Goal: Obtain resource: Download file/media

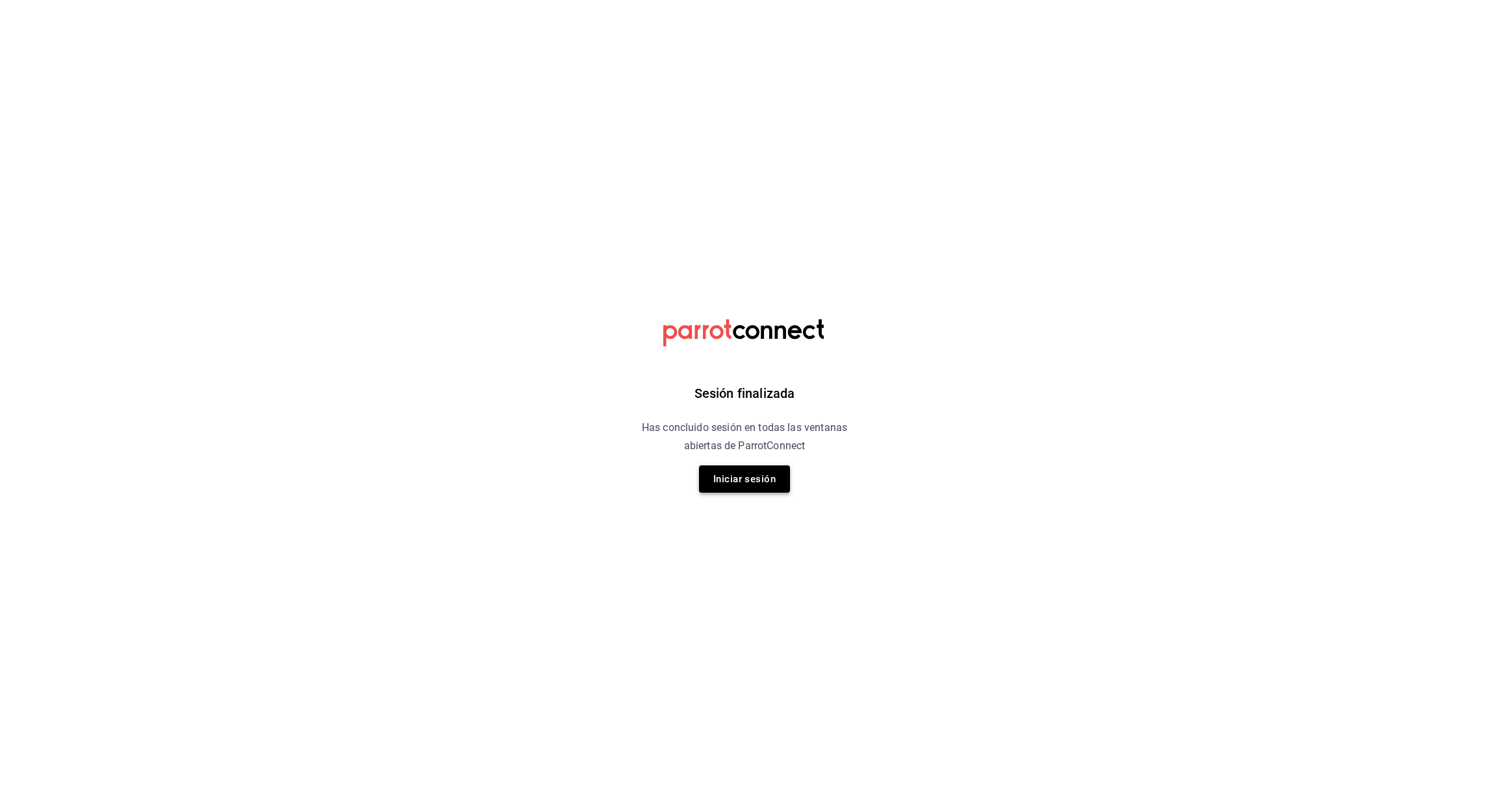
click at [747, 471] on button "Iniciar sesión" at bounding box center [744, 479] width 91 height 27
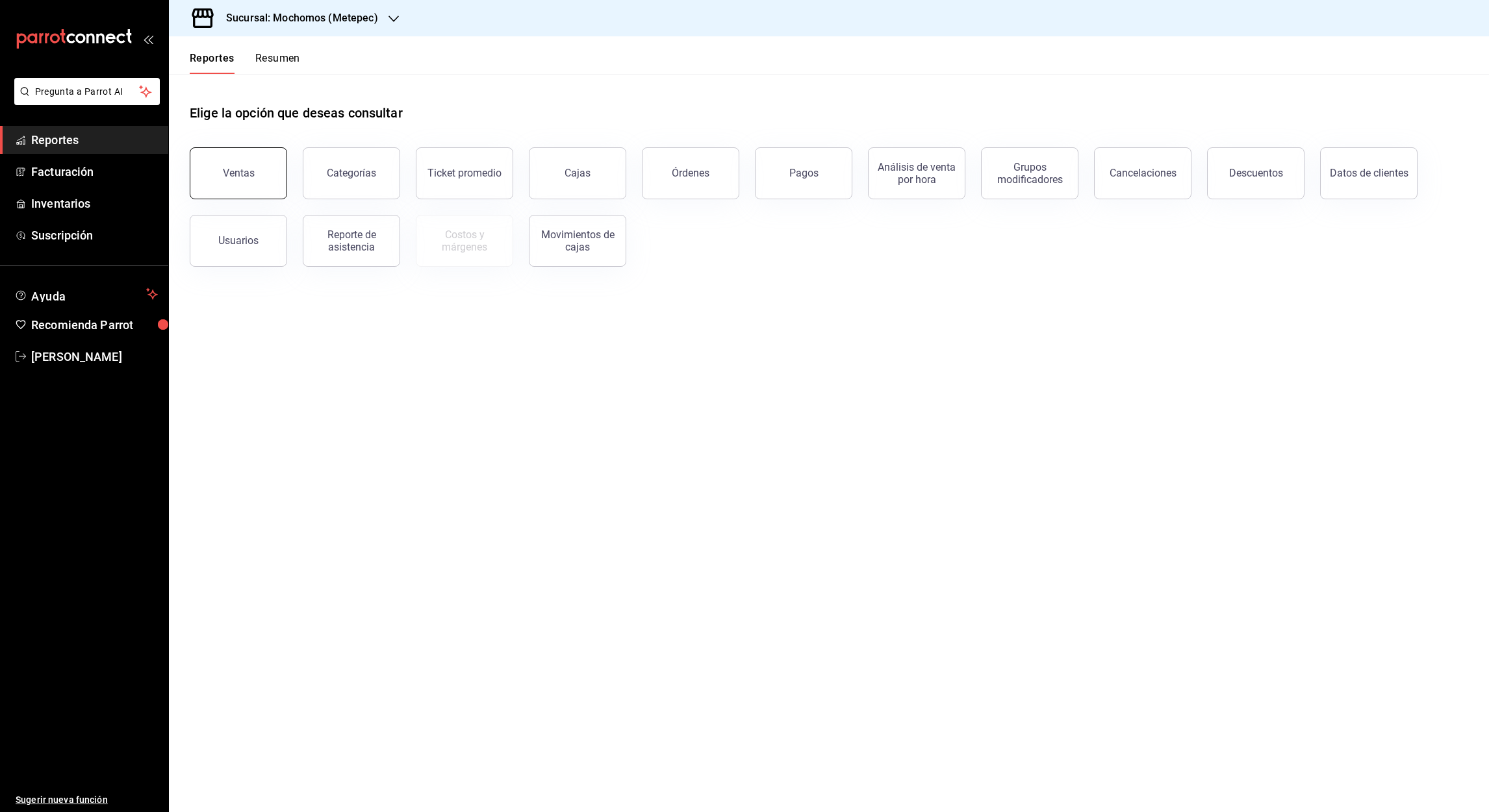
click at [236, 167] on div "Ventas" at bounding box center [238, 173] width 32 height 12
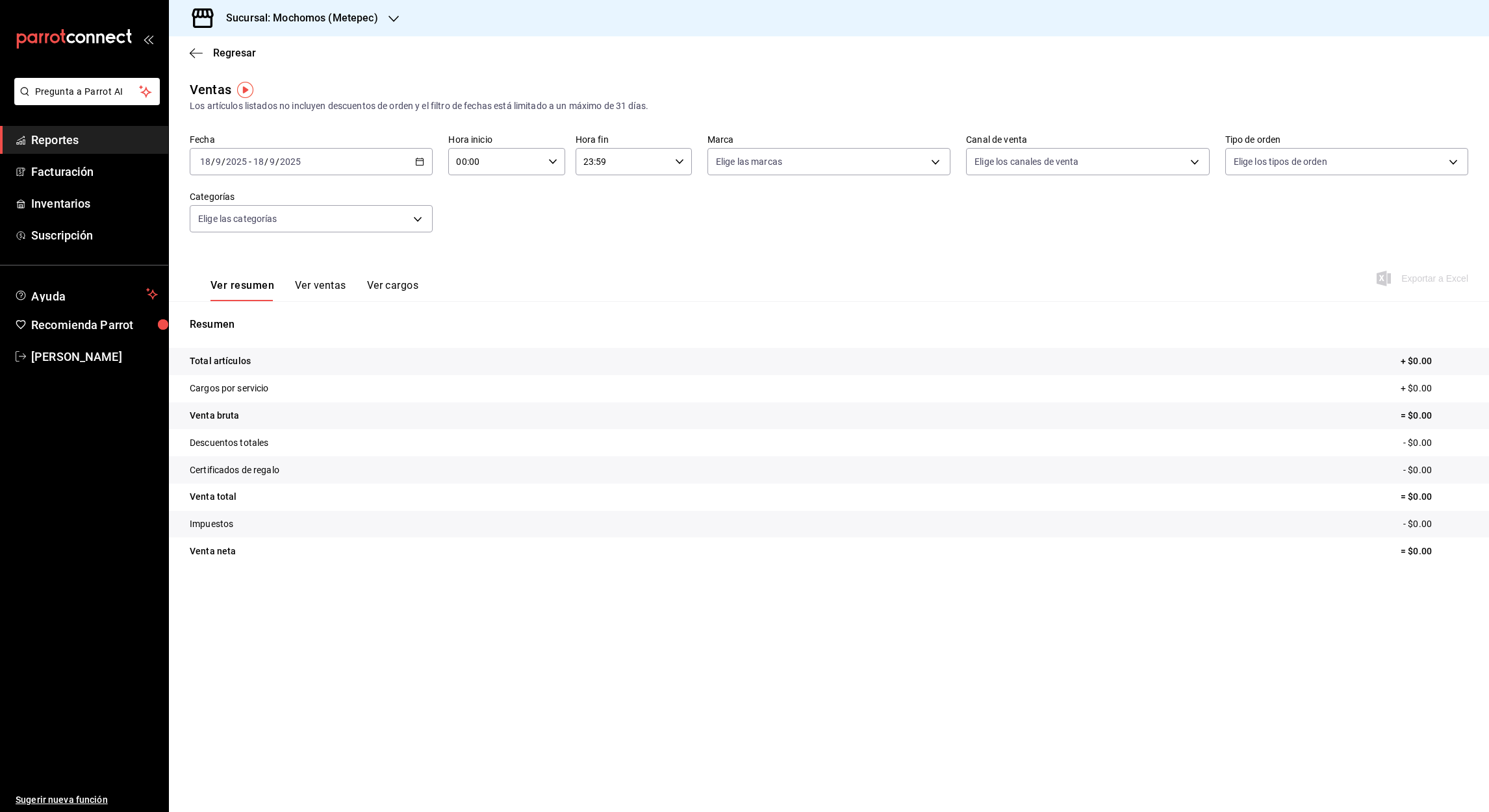
click at [419, 162] on icon "button" at bounding box center [419, 161] width 9 height 9
click at [228, 316] on span "Rango de fechas" at bounding box center [251, 318] width 100 height 14
click at [345, 248] on button "1" at bounding box center [339, 247] width 23 height 24
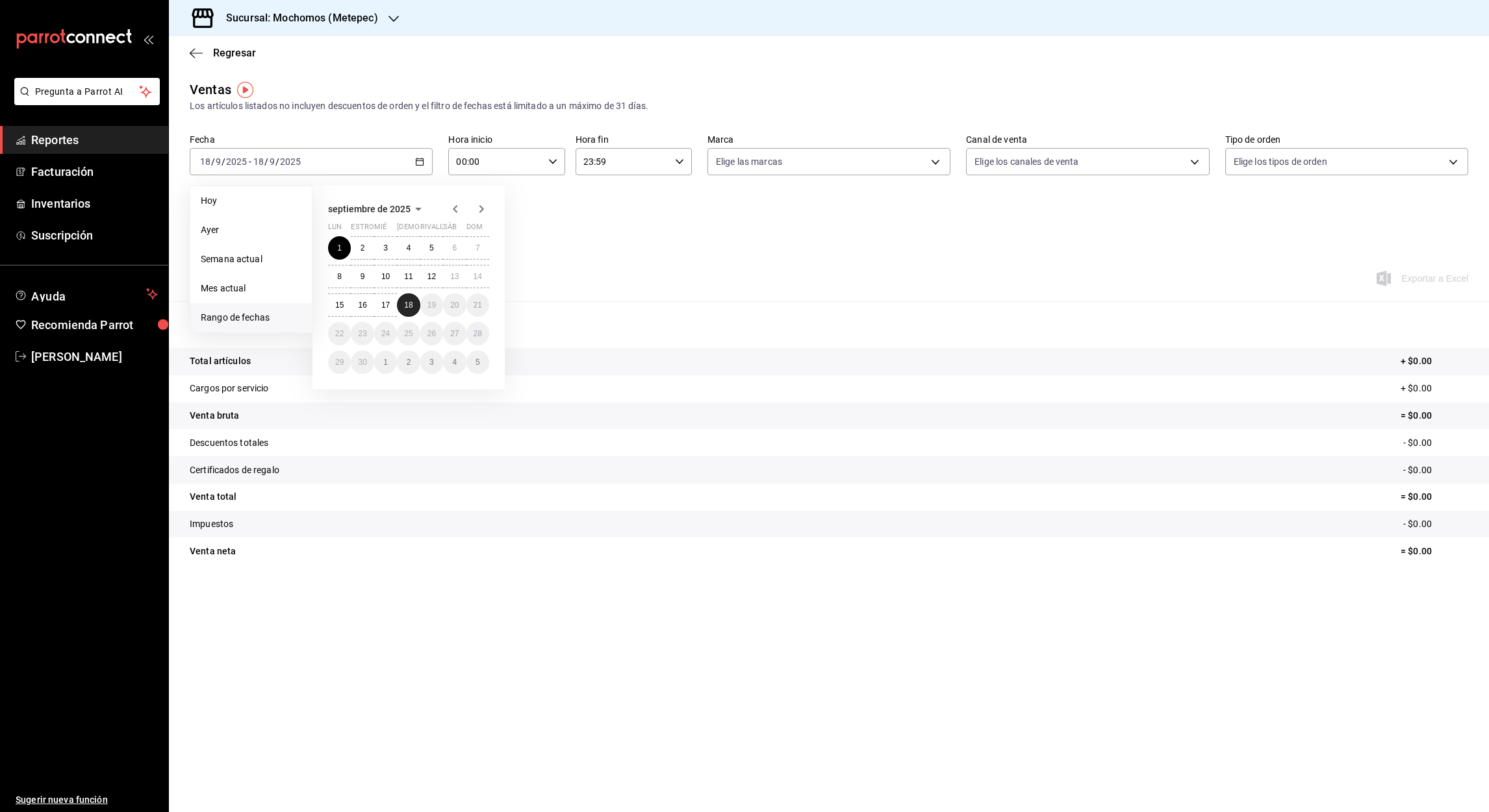
click at [412, 311] on button "18" at bounding box center [408, 305] width 23 height 24
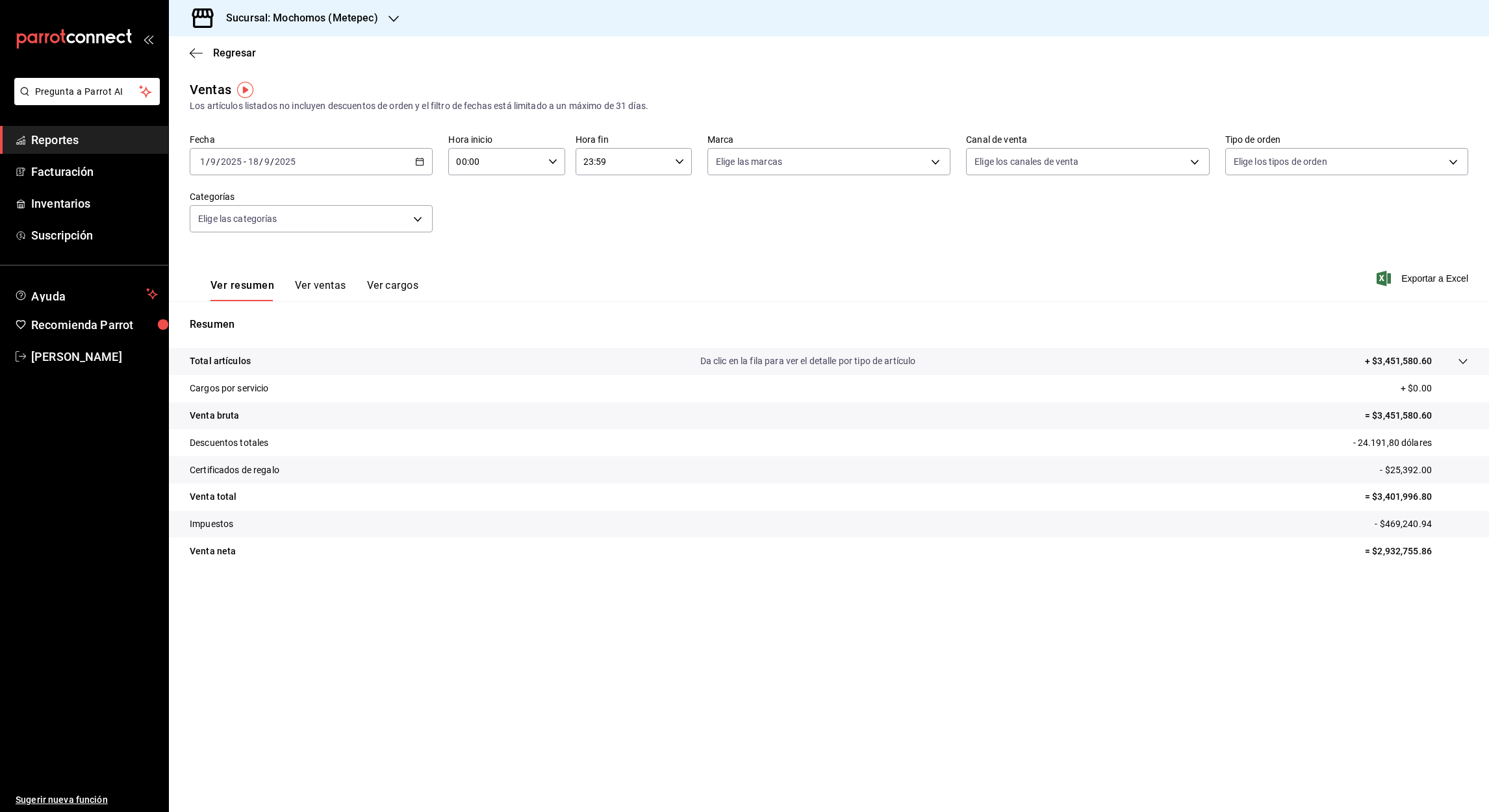
click at [462, 164] on input "00:00" at bounding box center [495, 161] width 94 height 26
click at [471, 269] on button "05" at bounding box center [477, 263] width 53 height 26
type input "05:00"
click at [586, 163] on div at bounding box center [744, 406] width 1489 height 812
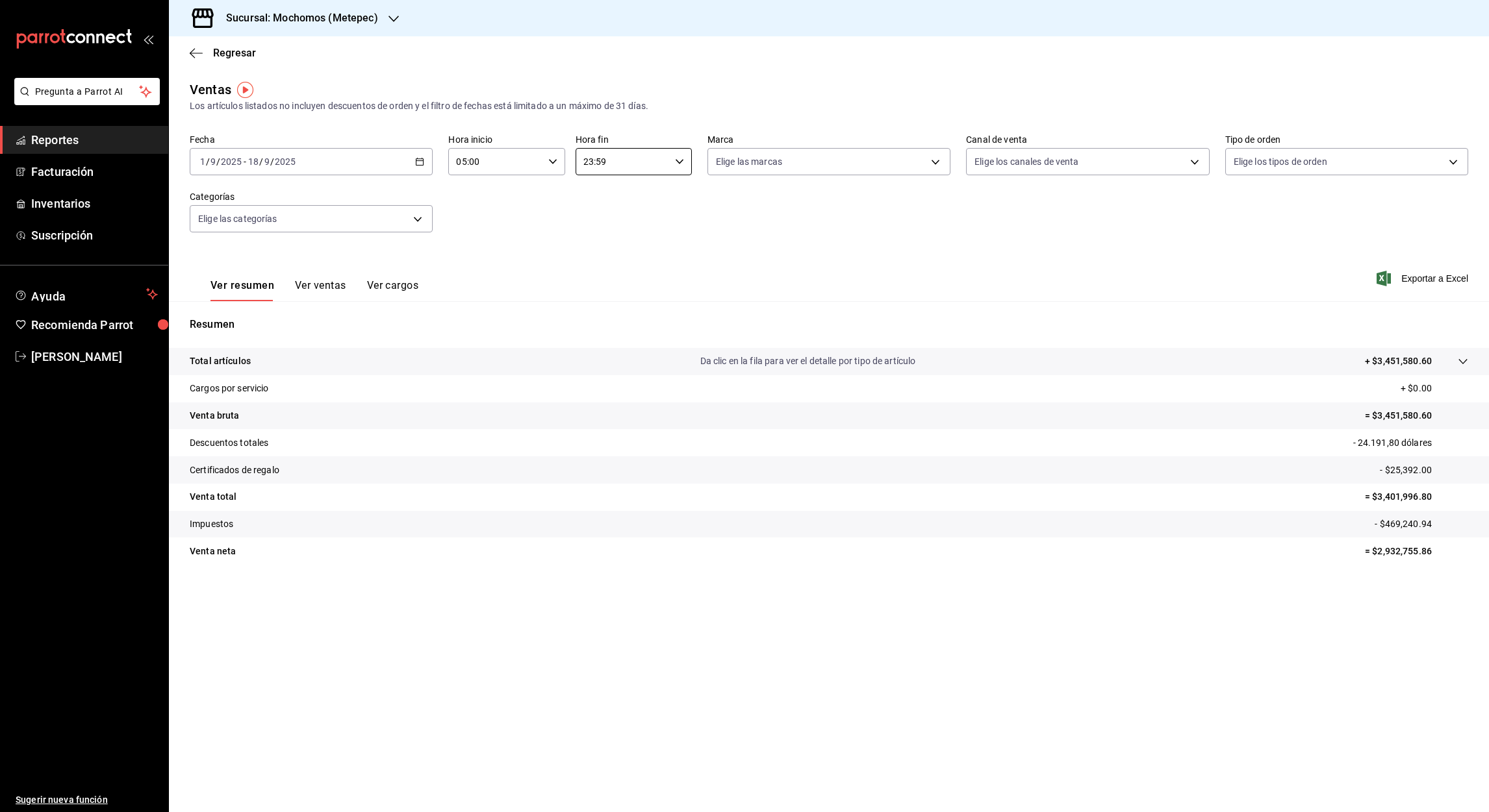
click at [586, 163] on input "23:59" at bounding box center [622, 161] width 94 height 26
click at [601, 219] on span "05" at bounding box center [604, 225] width 37 height 10
click at [603, 162] on div at bounding box center [744, 406] width 1489 height 812
click at [603, 162] on input "05:59" at bounding box center [622, 161] width 94 height 26
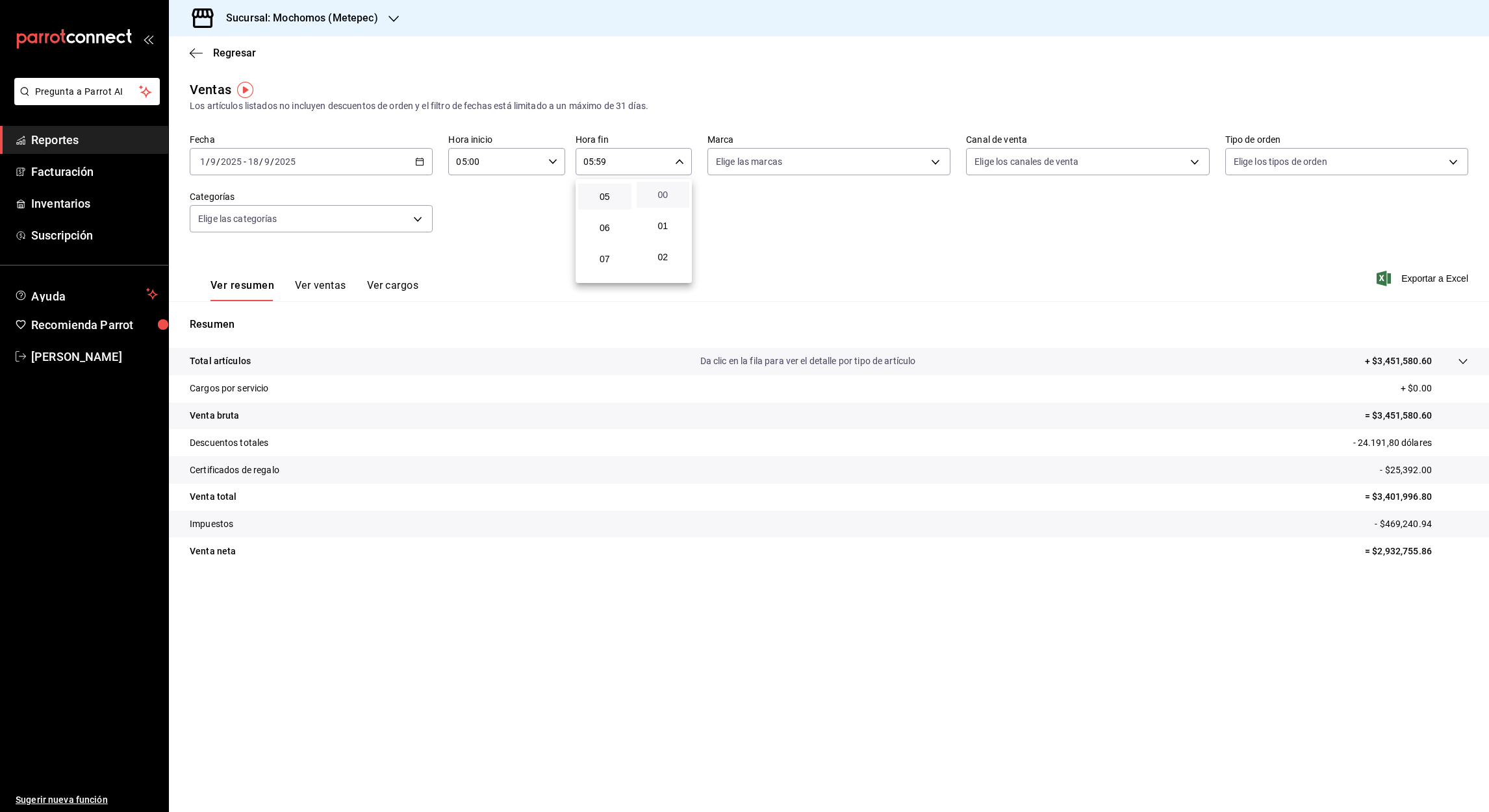
click at [664, 194] on span "00" at bounding box center [663, 194] width 37 height 10
type input "05:00"
click at [1434, 281] on div at bounding box center [744, 406] width 1489 height 812
click at [1432, 279] on font "Exportar a Excel" at bounding box center [1434, 278] width 67 height 10
click at [385, 16] on div "Sucursal: Mochomos (Metepec)" at bounding box center [291, 18] width 225 height 37
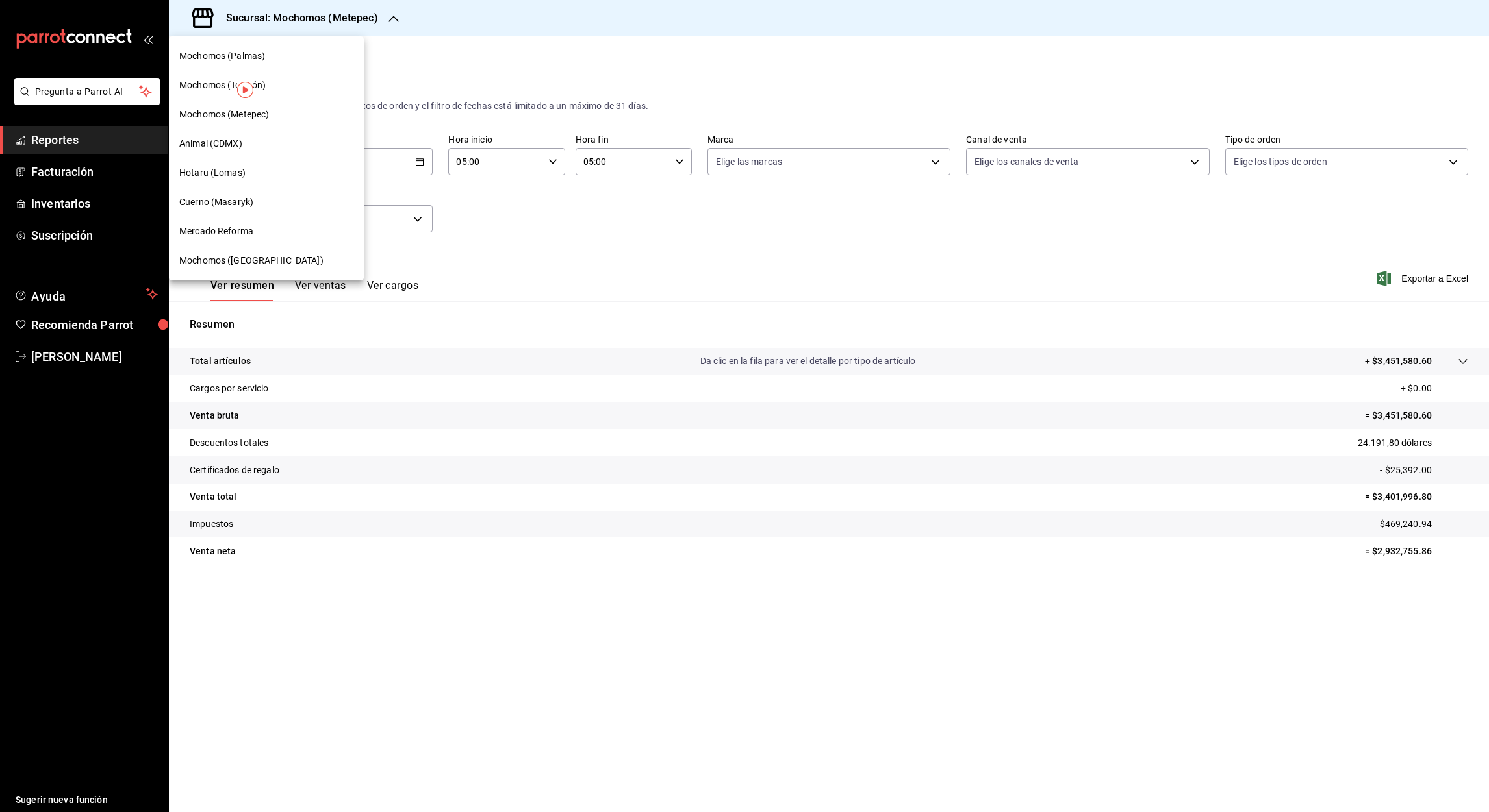
click at [215, 60] on span "Mochomos (Palmas)" at bounding box center [222, 56] width 85 height 14
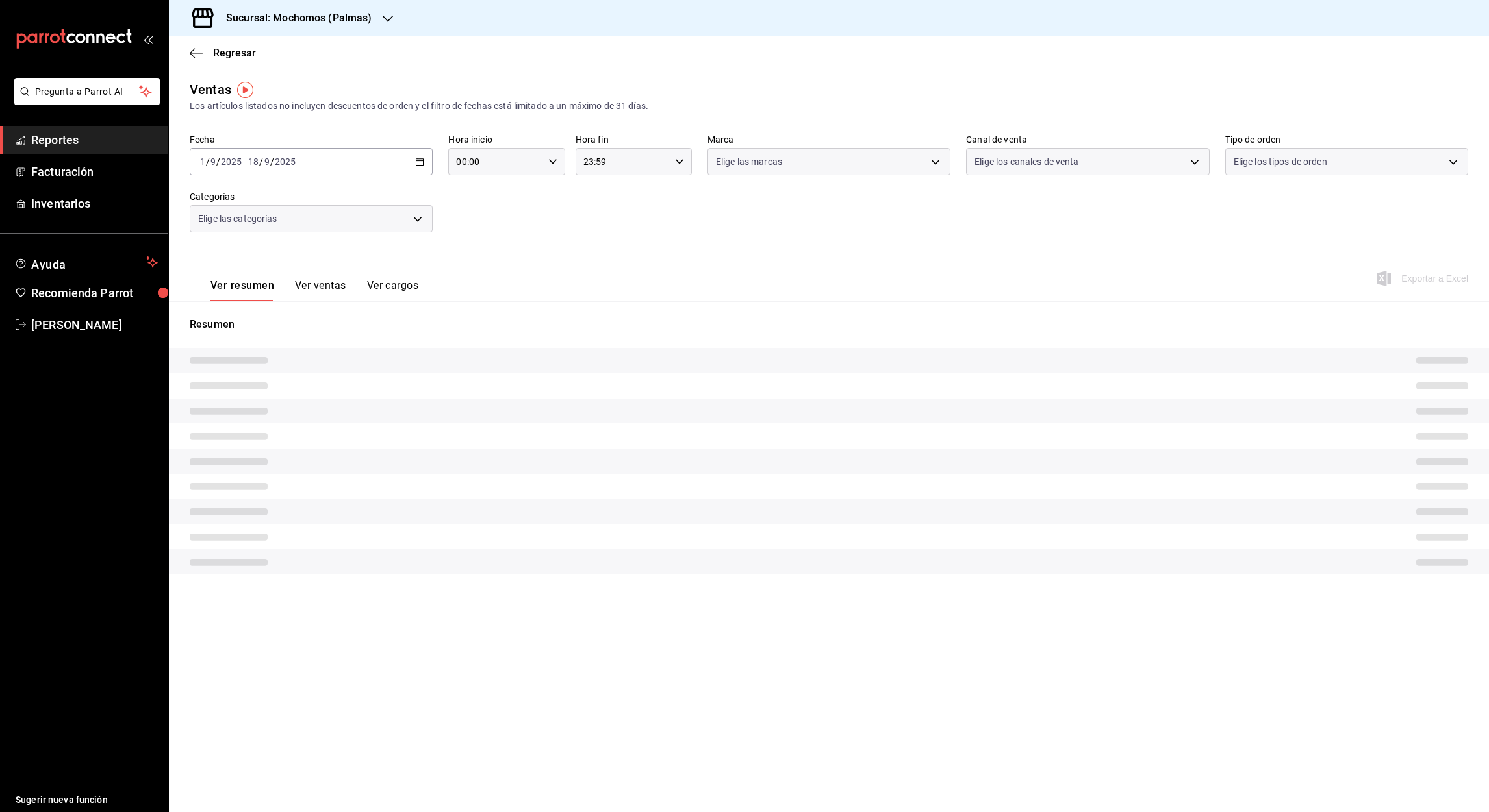
type input "05:00"
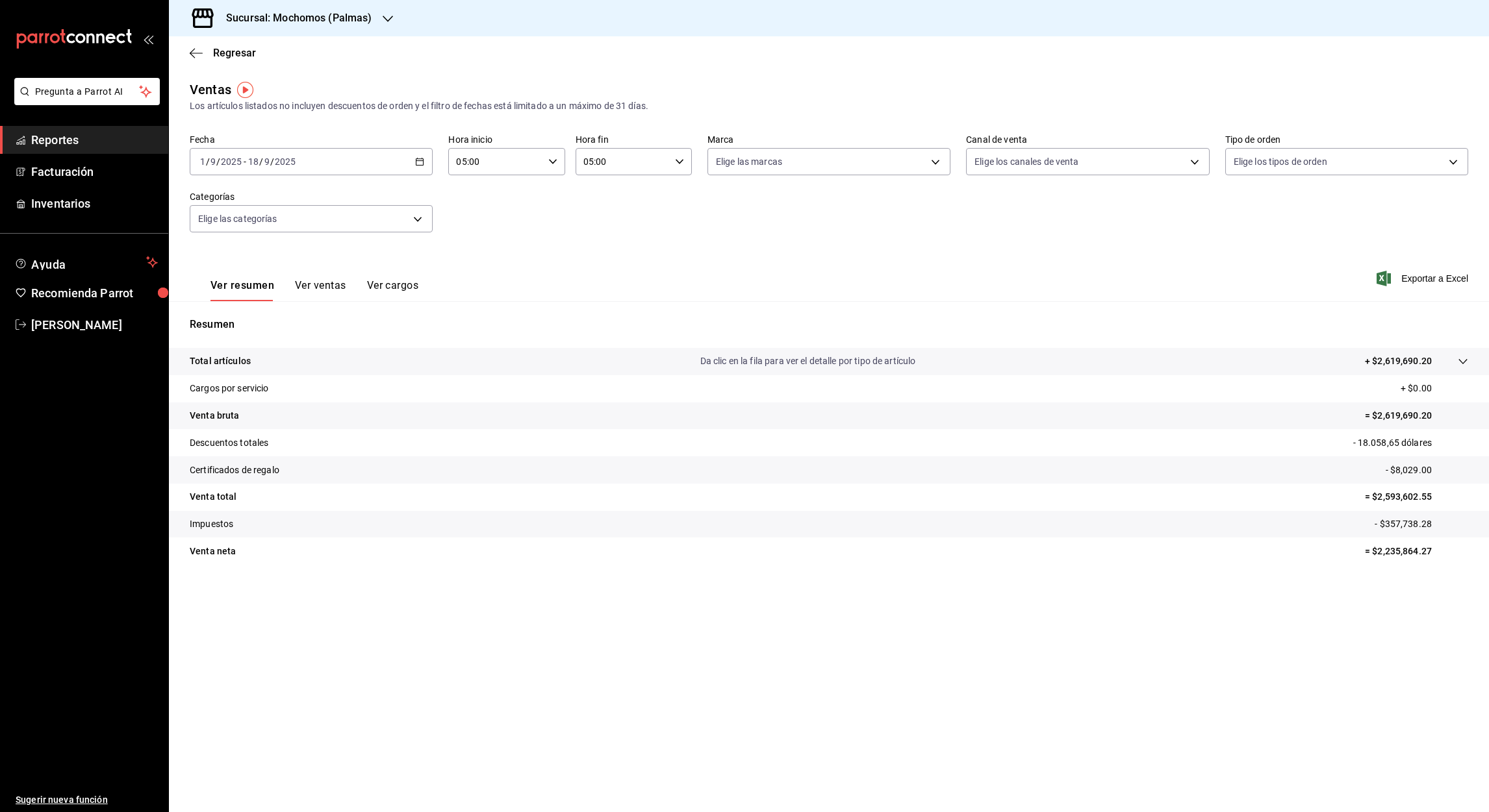
click at [423, 161] on icon "button" at bounding box center [419, 161] width 9 height 9
click at [251, 313] on span "Rango de fechas" at bounding box center [251, 318] width 100 height 14
click at [334, 252] on button "1" at bounding box center [339, 247] width 23 height 24
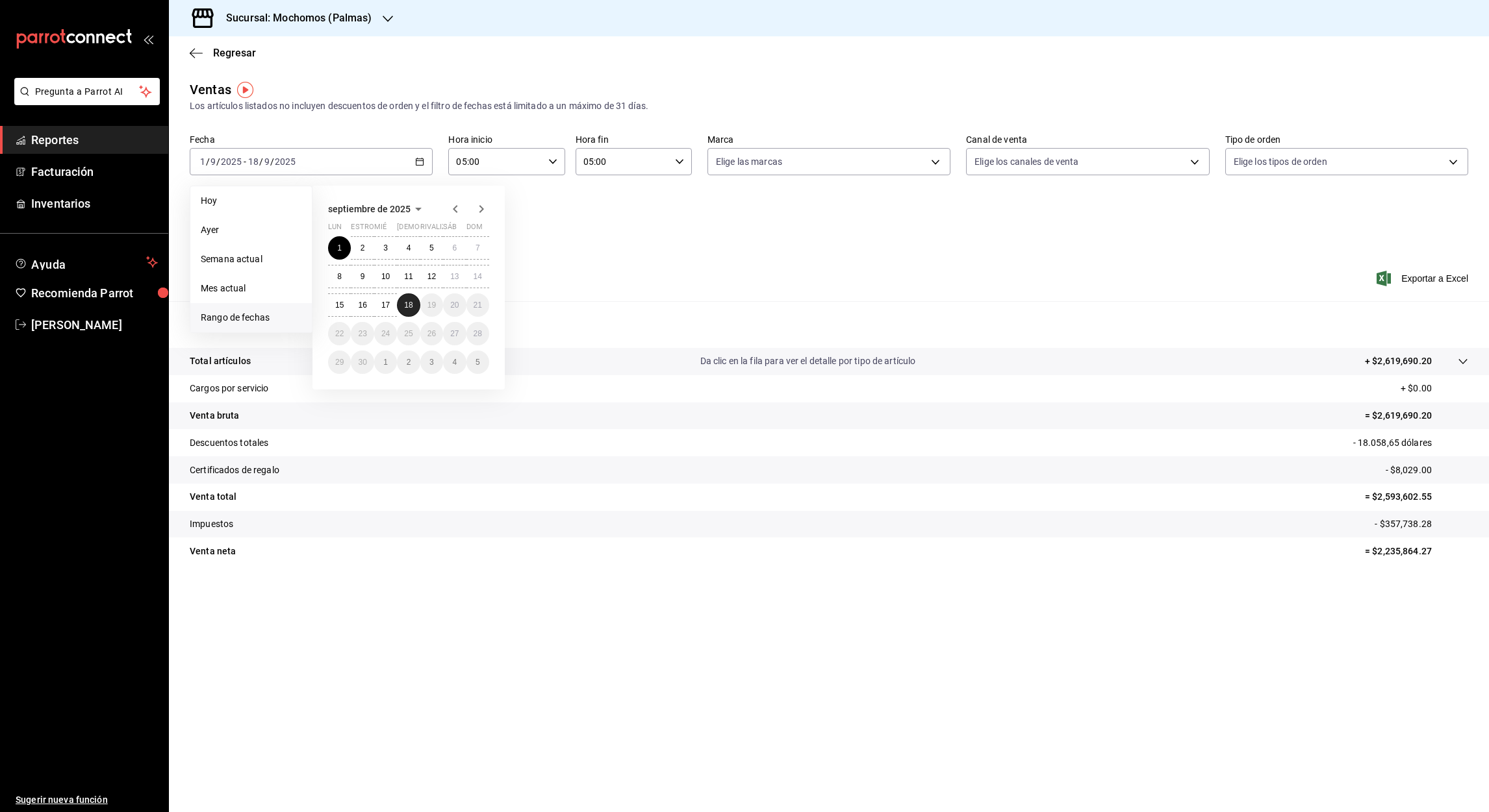
click at [410, 308] on abbr "18" at bounding box center [408, 305] width 9 height 9
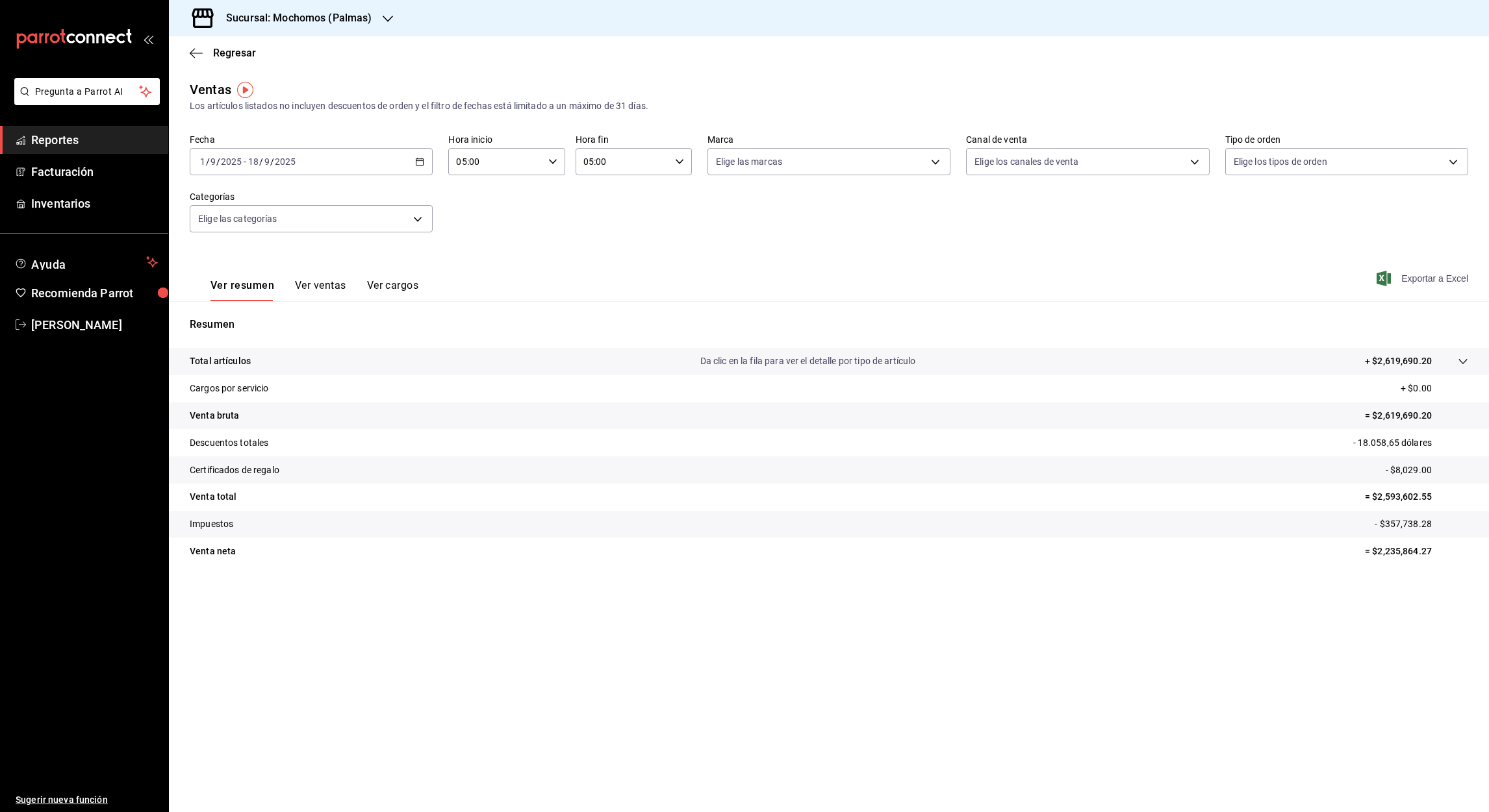
click at [1433, 277] on font "Exportar a Excel" at bounding box center [1434, 278] width 67 height 10
click at [832, 287] on div "Ver resumen Ver ventas Ver cargos Exportando a excel..." at bounding box center [828, 275] width 1320 height 53
click at [197, 53] on icon "button" at bounding box center [196, 53] width 13 height 11
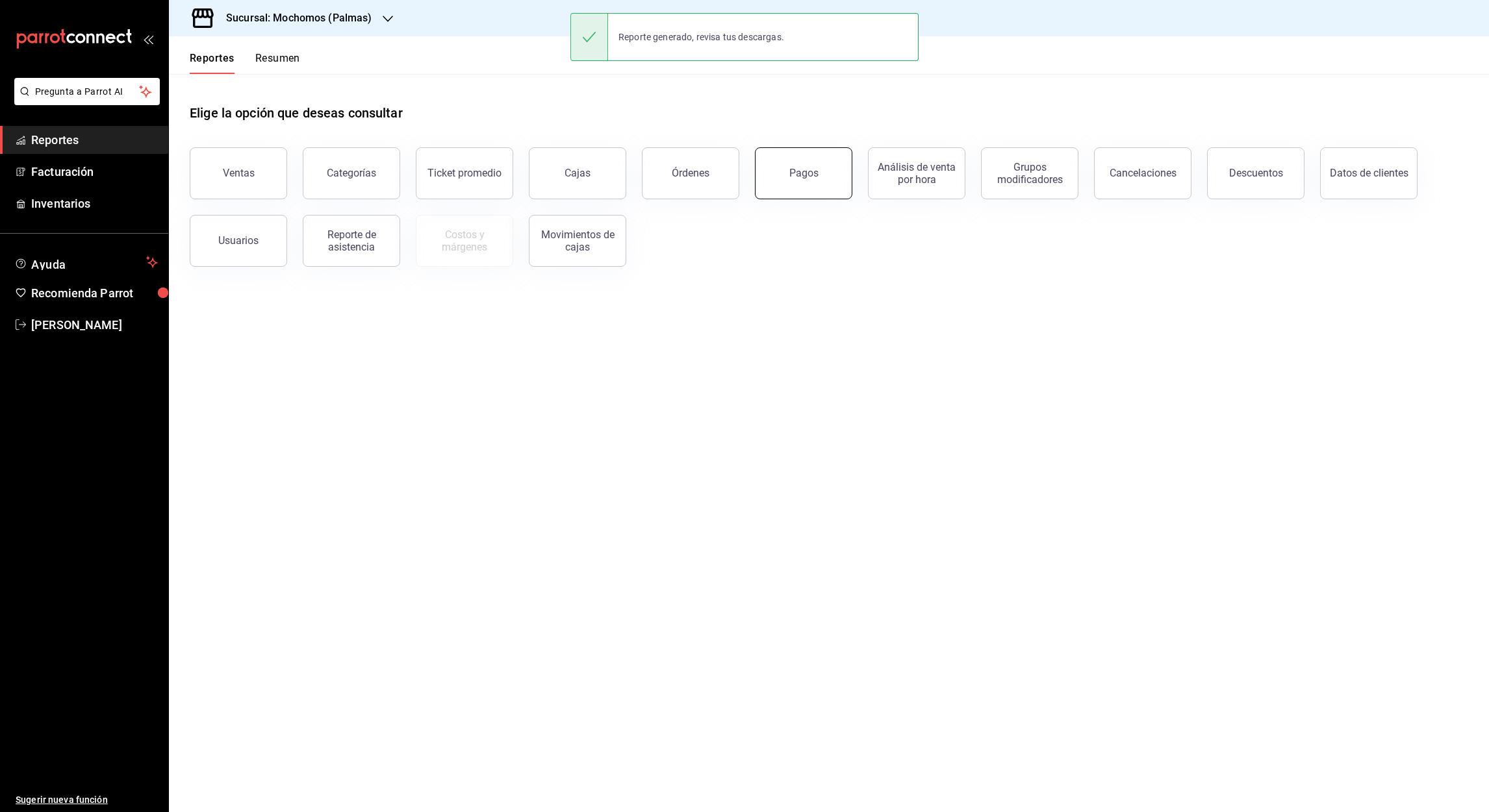
click at [832, 183] on button "Pagos" at bounding box center [804, 173] width 98 height 52
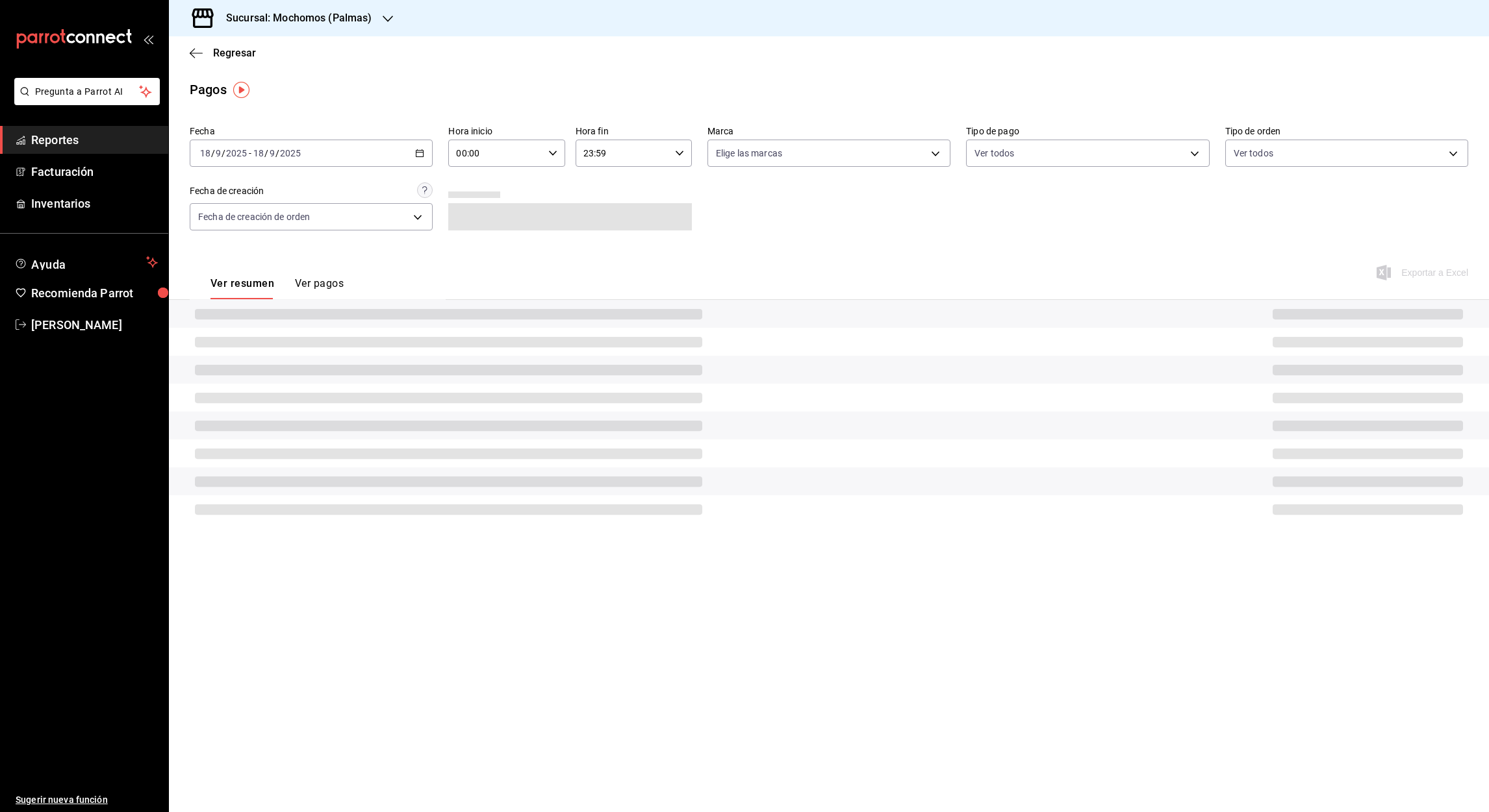
click at [427, 148] on div "[DATE] [DATE] - [DATE] [DATE]" at bounding box center [311, 154] width 243 height 27
click at [238, 332] on span "Rango de fechas" at bounding box center [251, 339] width 100 height 14
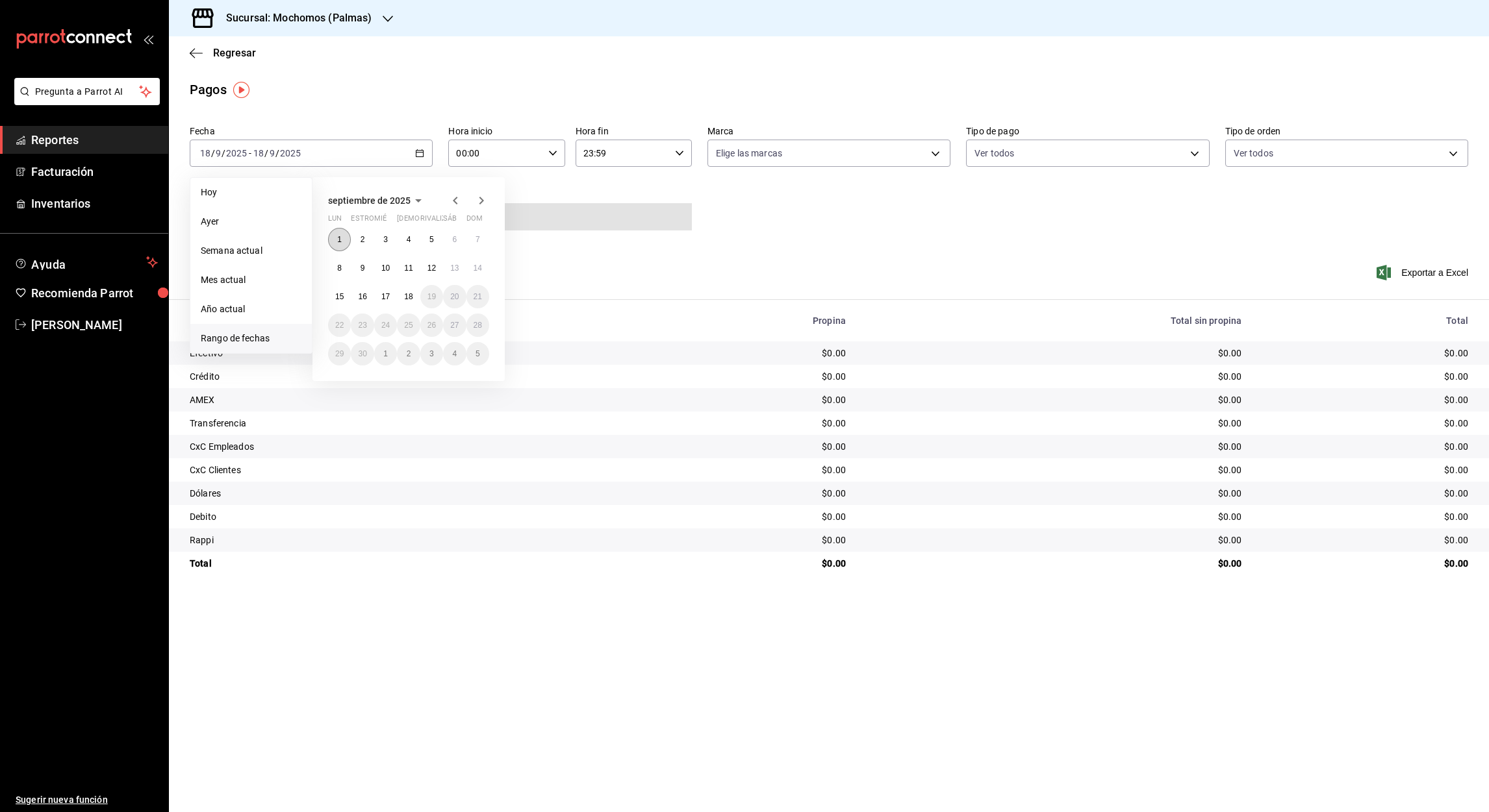
click at [337, 237] on abbr "1" at bounding box center [339, 240] width 4 height 9
click at [404, 297] on abbr "18" at bounding box center [408, 296] width 9 height 9
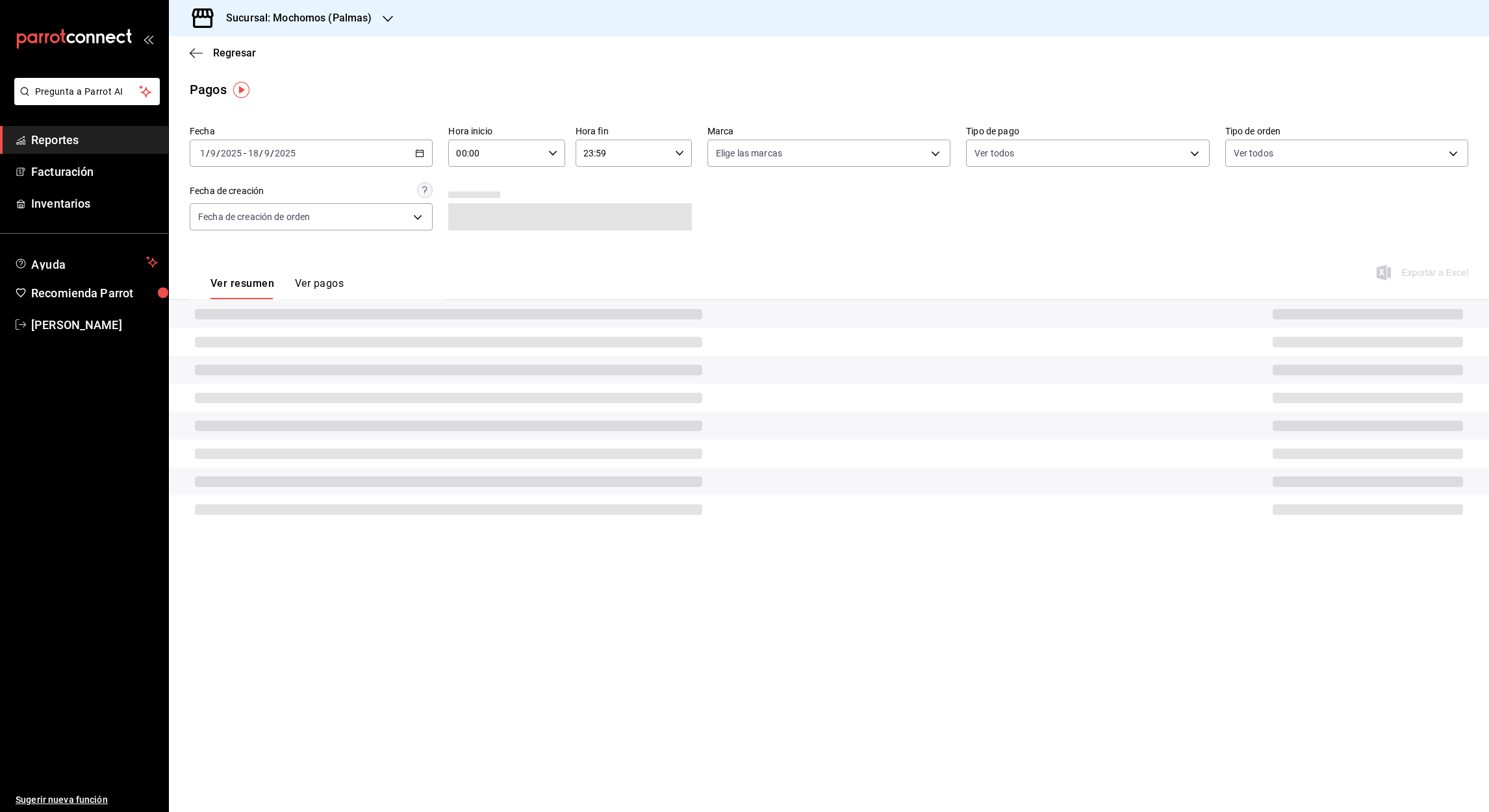
click at [461, 156] on input "00:00" at bounding box center [495, 154] width 94 height 26
click at [478, 231] on span "05" at bounding box center [477, 235] width 37 height 10
type input "05:00"
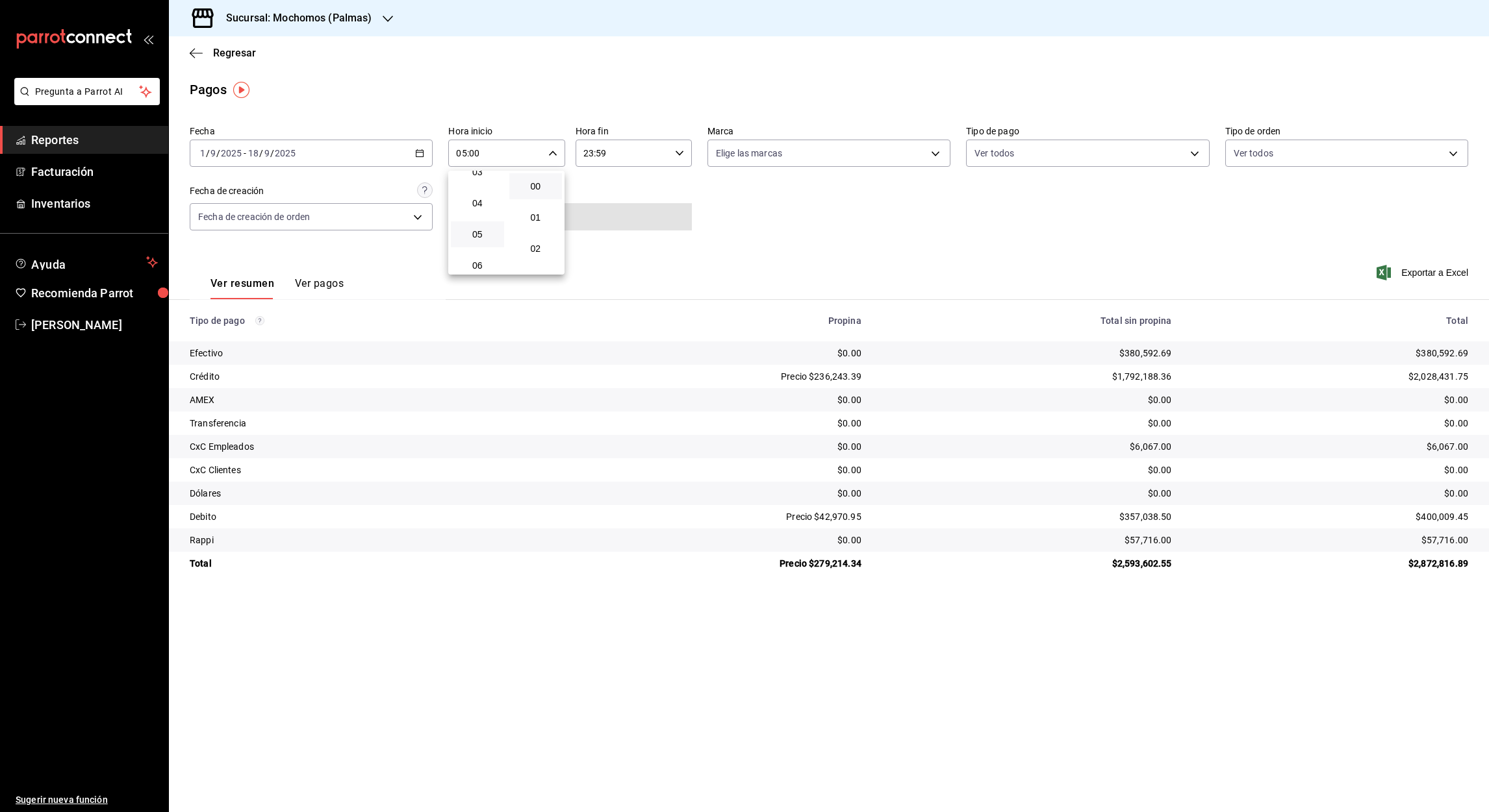
click at [587, 156] on div at bounding box center [744, 406] width 1489 height 812
click at [587, 156] on input "23:59" at bounding box center [622, 154] width 94 height 26
click at [606, 198] on span "05" at bounding box center [604, 203] width 37 height 10
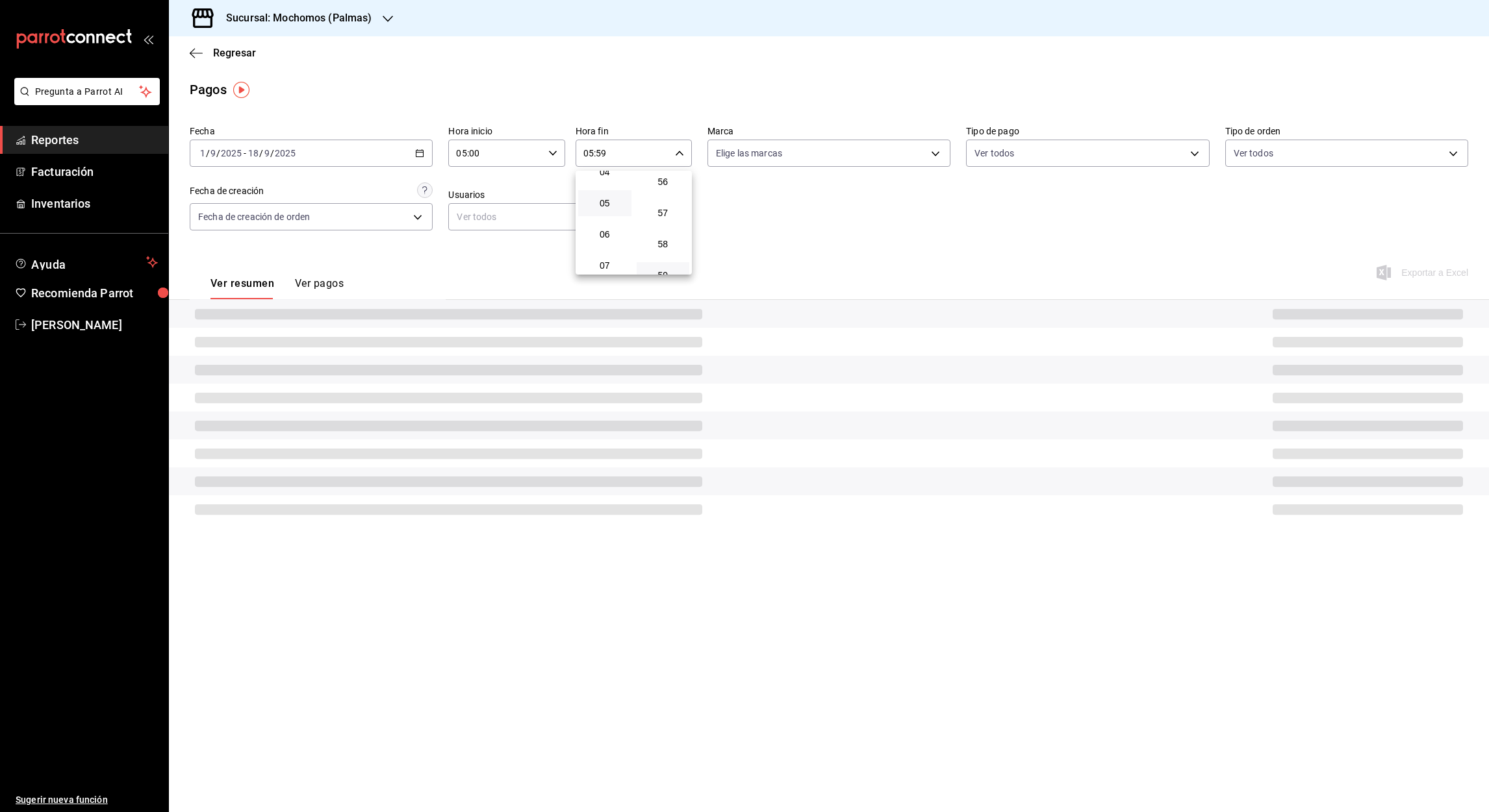
click at [601, 151] on div at bounding box center [744, 406] width 1489 height 812
click at [601, 151] on input "05:59" at bounding box center [622, 154] width 94 height 26
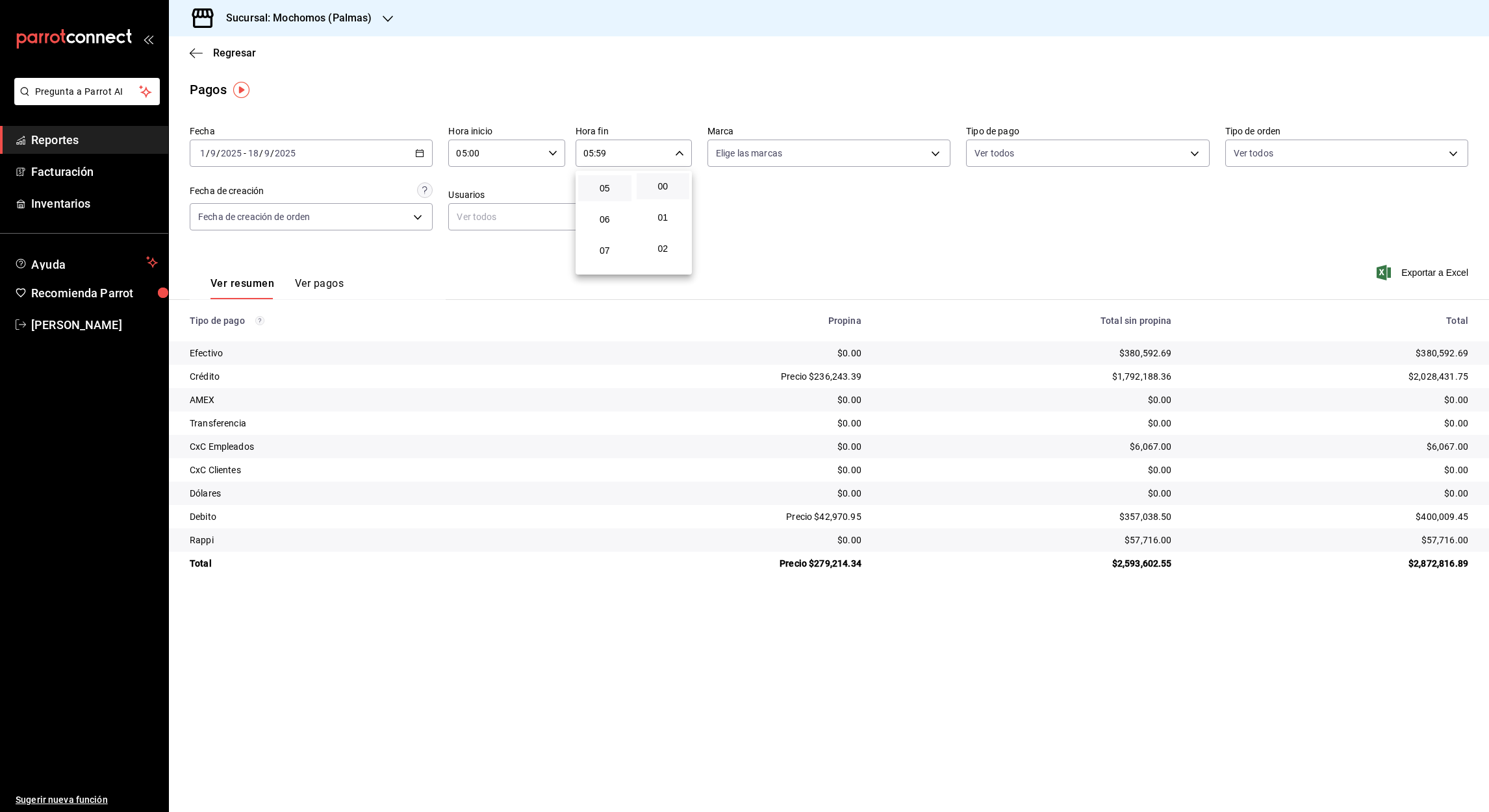
click at [660, 191] on button "00" at bounding box center [663, 187] width 53 height 26
type input "05:00"
click at [1416, 273] on div at bounding box center [744, 406] width 1489 height 812
click at [1420, 273] on font "Exportar a Excel" at bounding box center [1434, 273] width 67 height 10
click at [189, 56] on icon "button" at bounding box center [196, 53] width 13 height 11
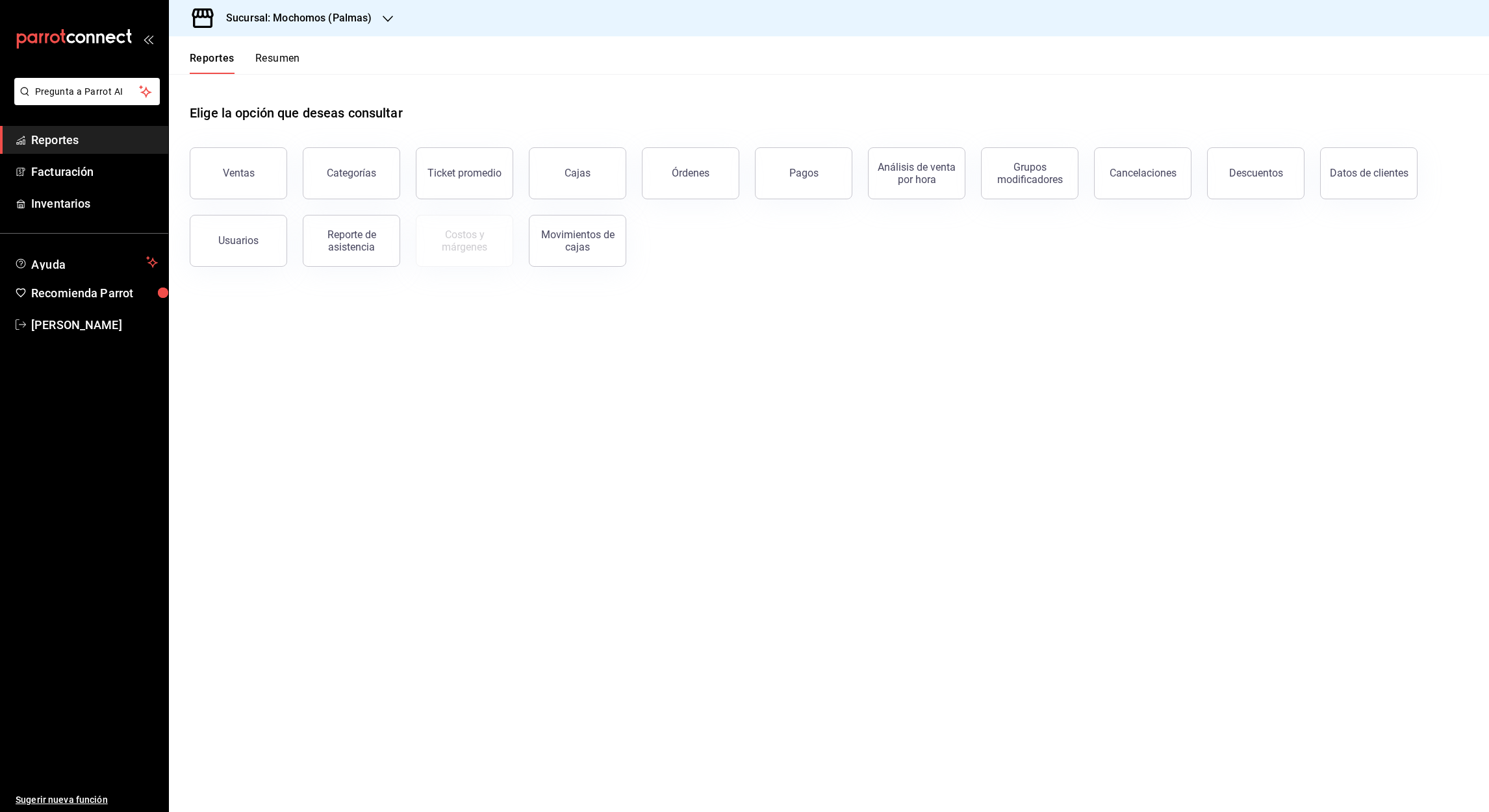
click at [392, 21] on icon "button" at bounding box center [387, 19] width 10 height 10
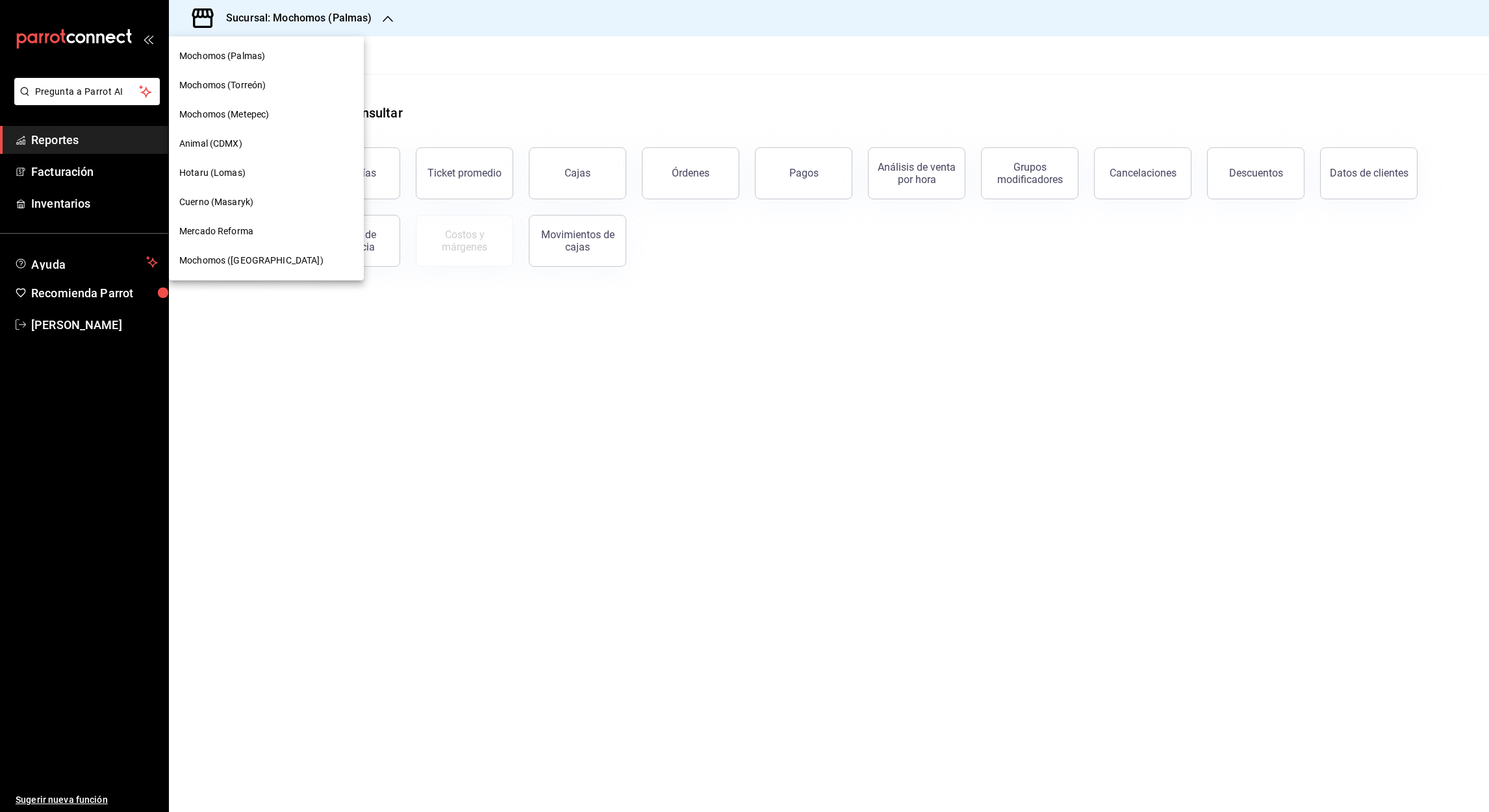
click at [250, 116] on span "Mochomos (Metepec)" at bounding box center [224, 114] width 90 height 14
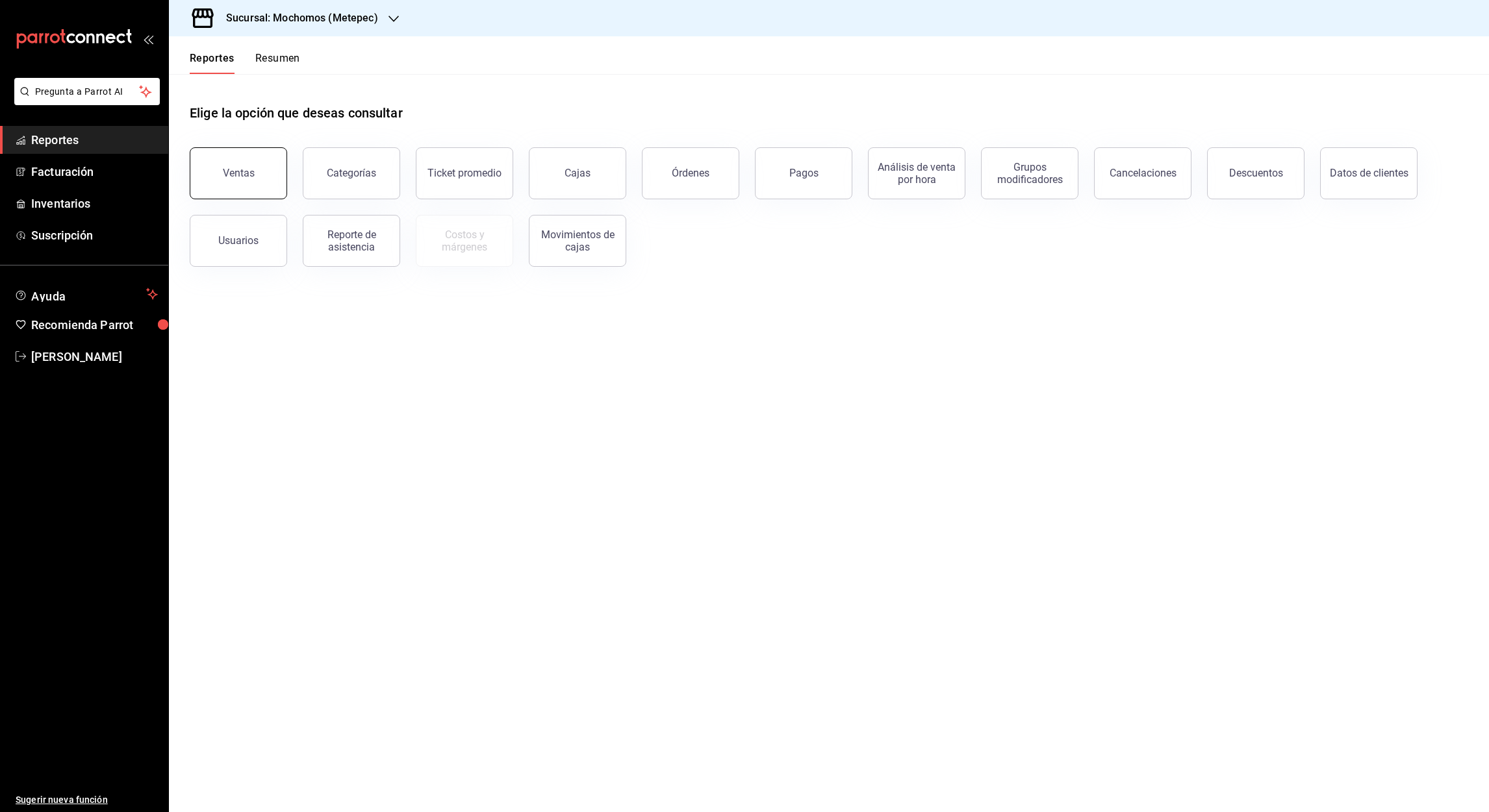
click at [241, 188] on button "Ventas" at bounding box center [238, 173] width 98 height 52
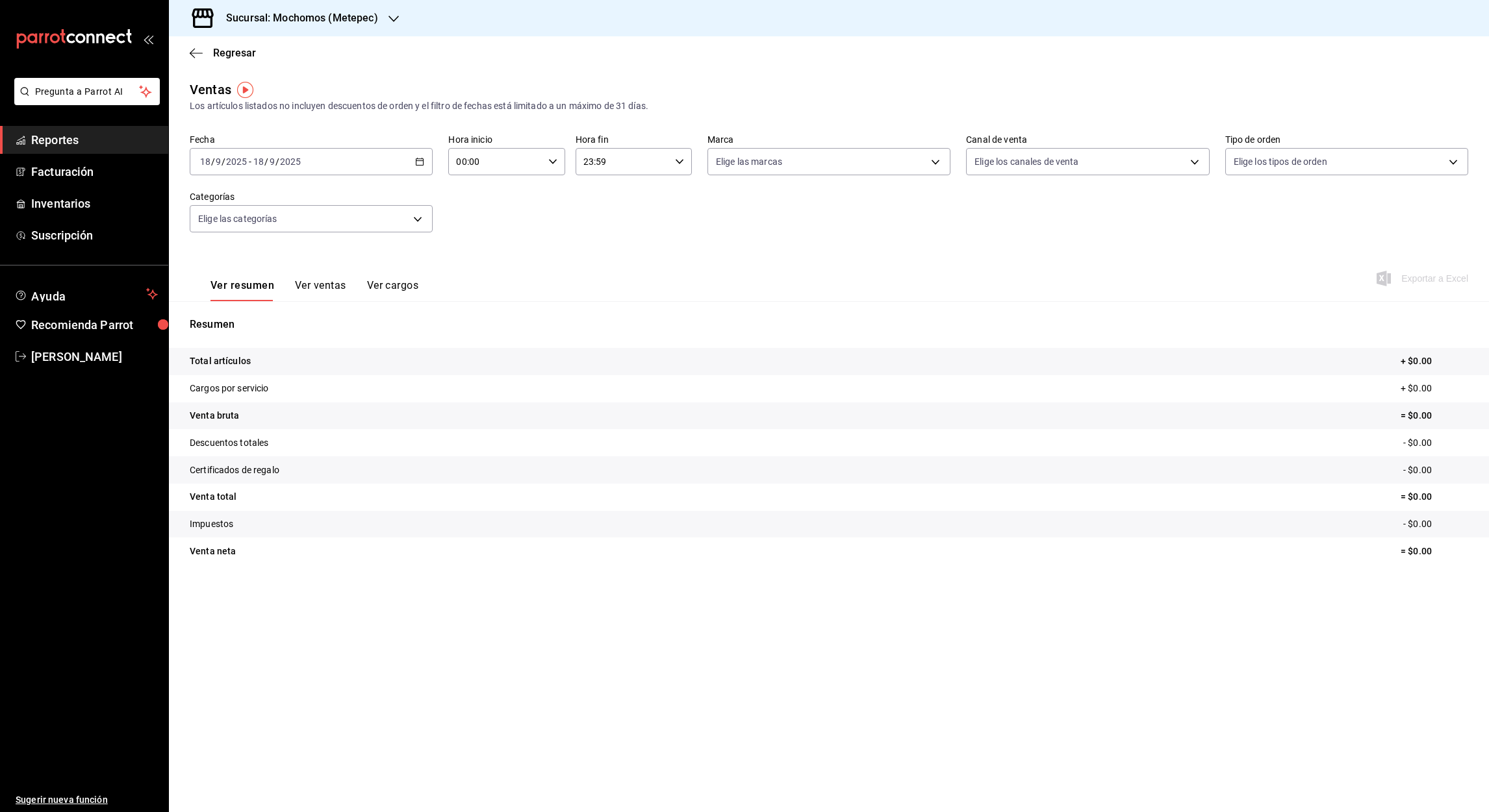
click at [420, 161] on icon "button" at bounding box center [419, 161] width 9 height 9
click at [230, 311] on span "Rango de fechas" at bounding box center [251, 318] width 100 height 14
click at [342, 243] on button "1" at bounding box center [339, 247] width 23 height 24
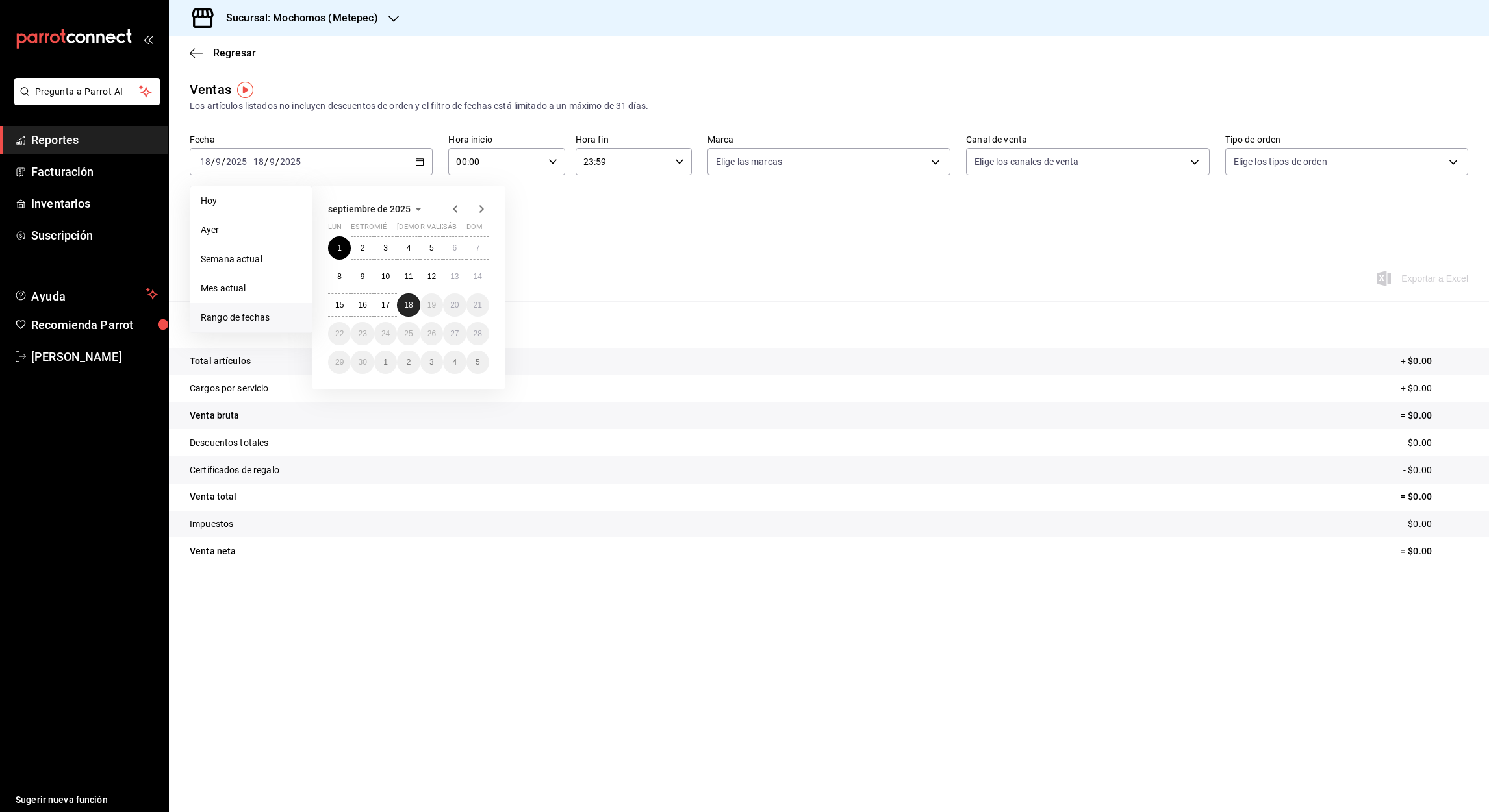
click at [412, 301] on abbr "18" at bounding box center [408, 305] width 9 height 9
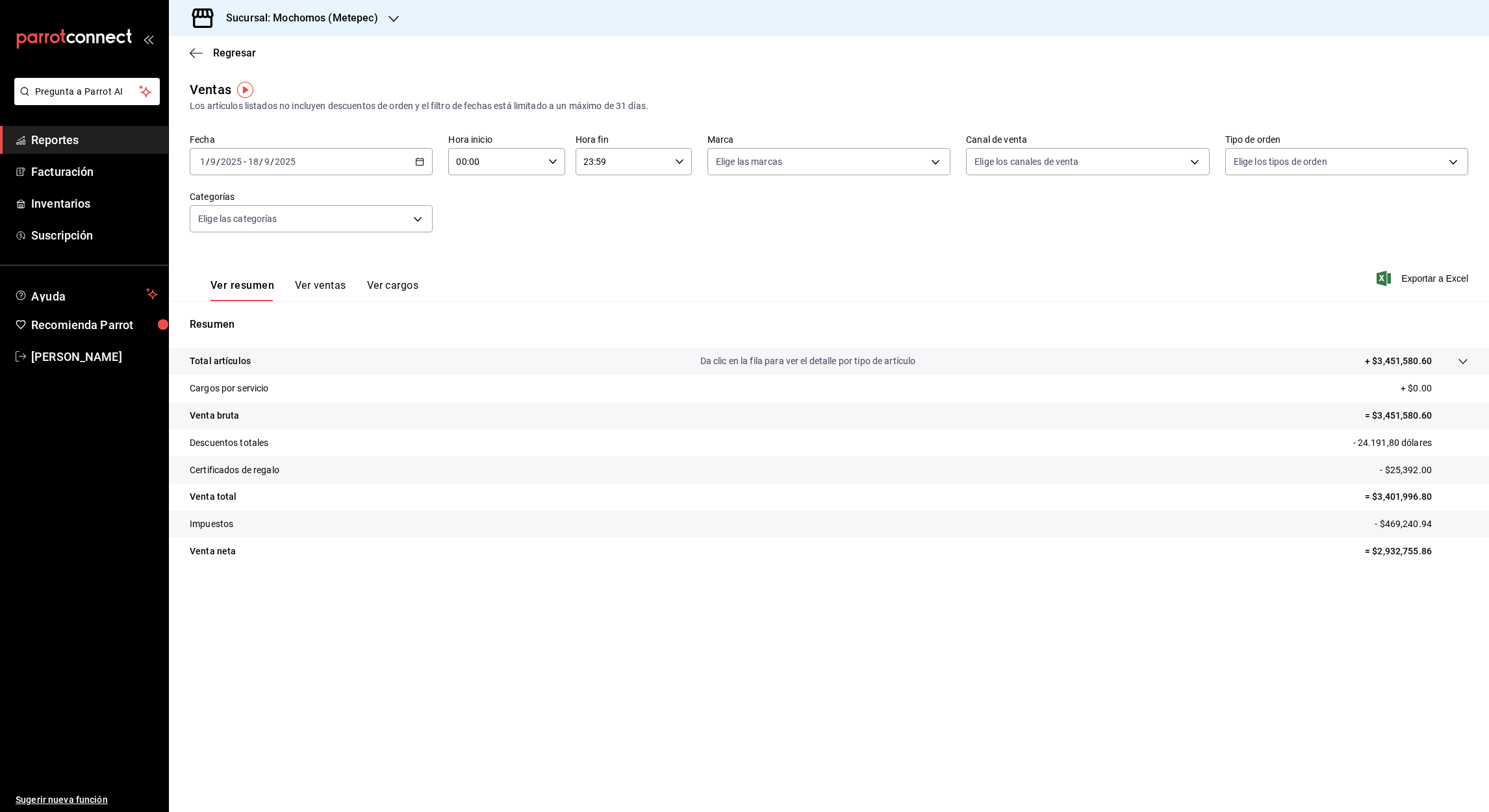
click at [459, 160] on input "00:00" at bounding box center [495, 161] width 94 height 26
click at [475, 230] on span "05" at bounding box center [477, 235] width 37 height 10
type input "05:00"
click at [586, 164] on div at bounding box center [744, 406] width 1489 height 812
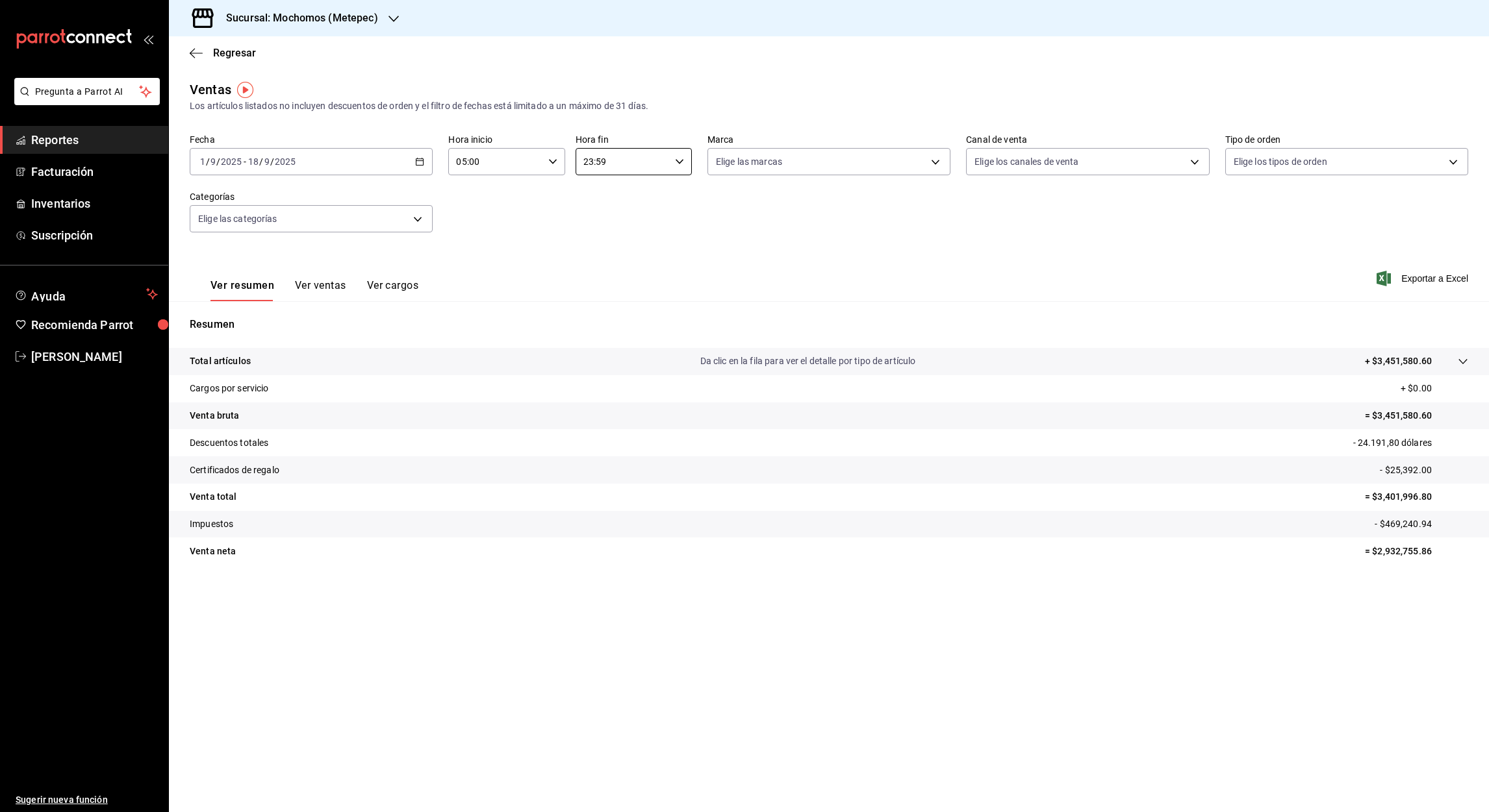
click at [586, 164] on input "23:59" at bounding box center [622, 161] width 94 height 26
click at [601, 246] on span "05" at bounding box center [604, 251] width 37 height 10
click at [598, 162] on div at bounding box center [744, 406] width 1489 height 812
click at [601, 164] on input "05:59" at bounding box center [622, 161] width 94 height 26
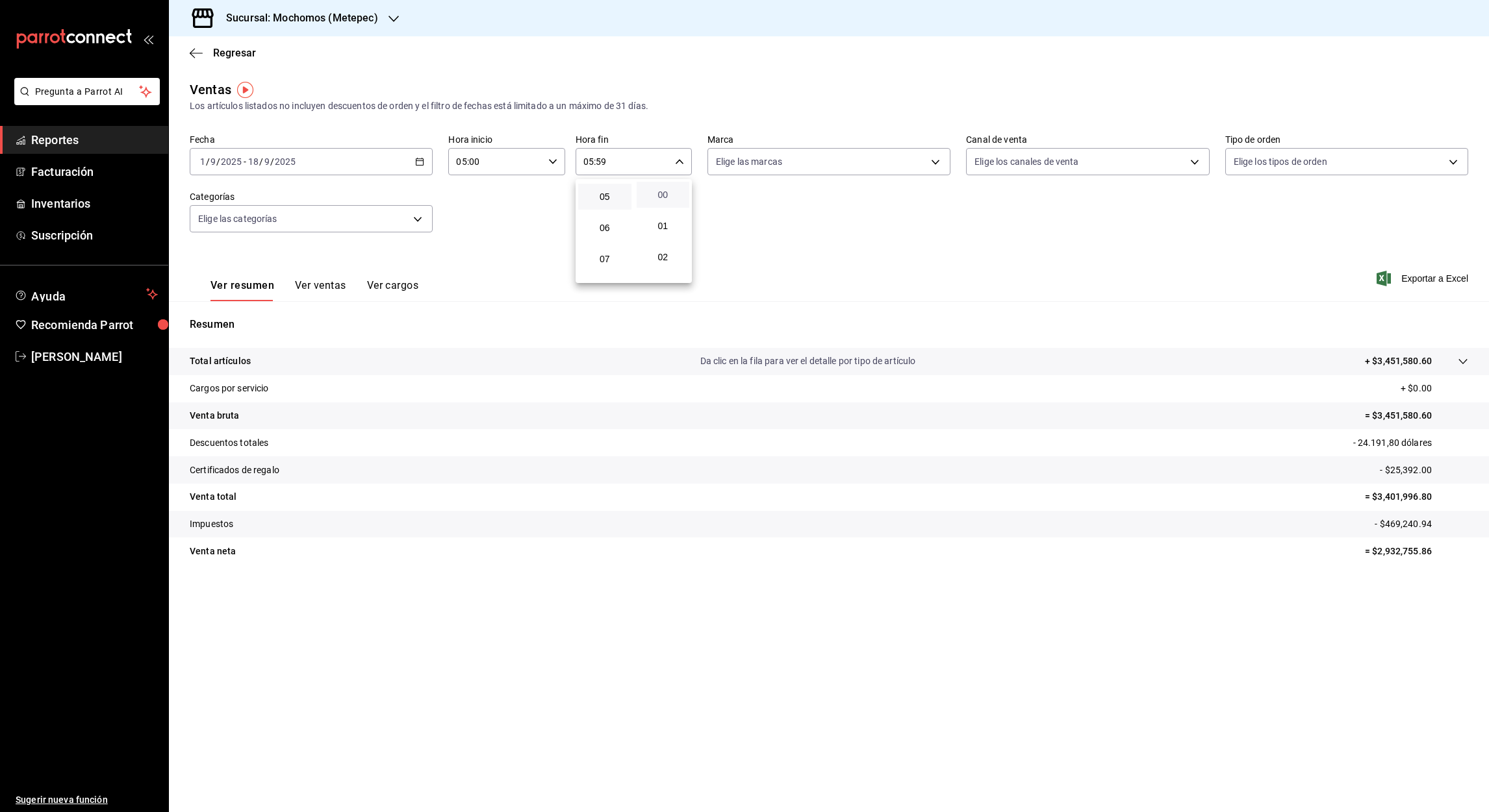
click at [669, 194] on span "00" at bounding box center [663, 194] width 37 height 10
type input "05:00"
click at [1445, 280] on div at bounding box center [744, 406] width 1489 height 812
click at [1436, 277] on font "Exportar a Excel" at bounding box center [1434, 278] width 67 height 10
click at [193, 54] on icon "button" at bounding box center [196, 53] width 13 height 11
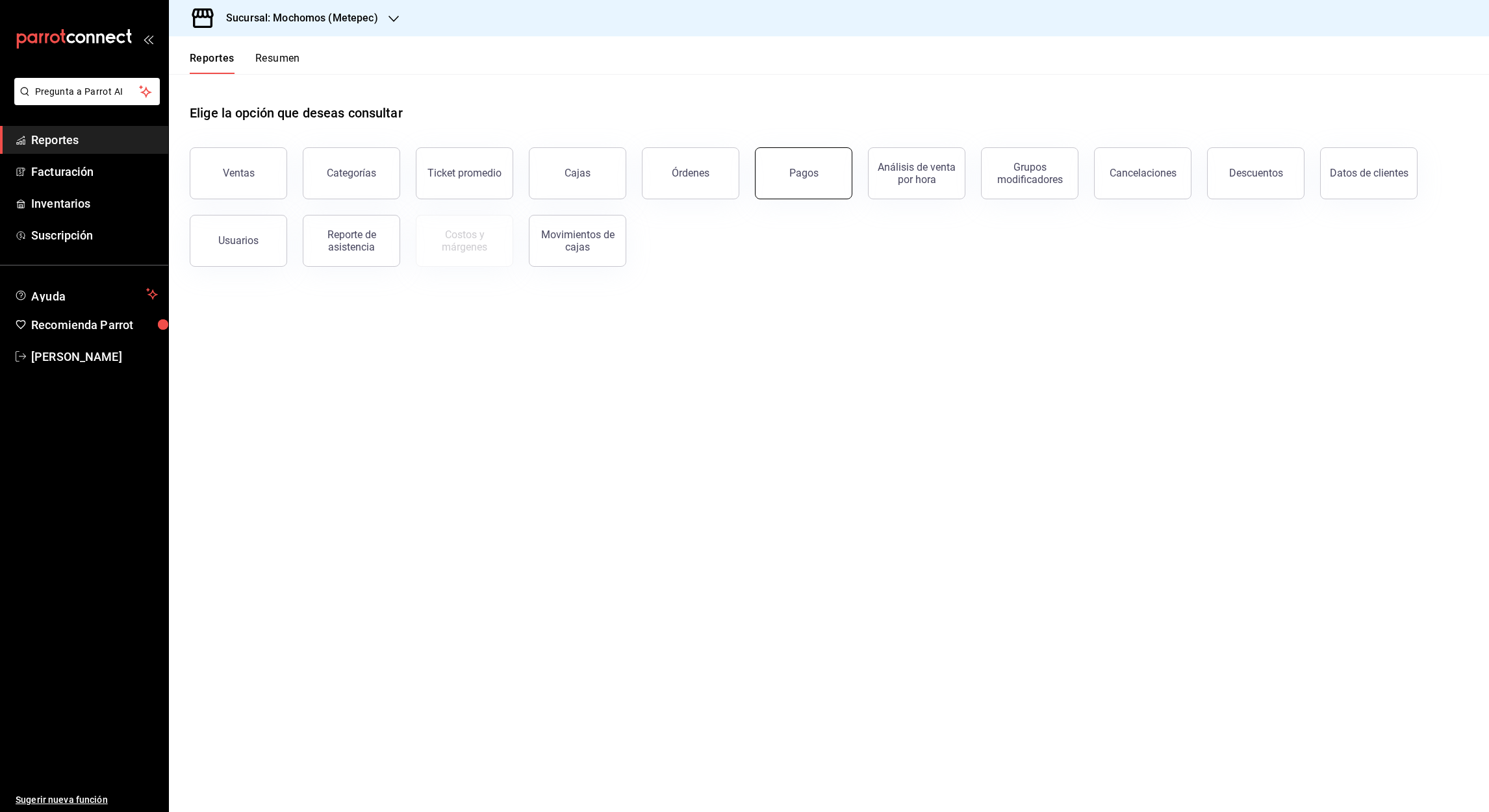
click at [769, 179] on button "Pagos" at bounding box center [804, 173] width 98 height 52
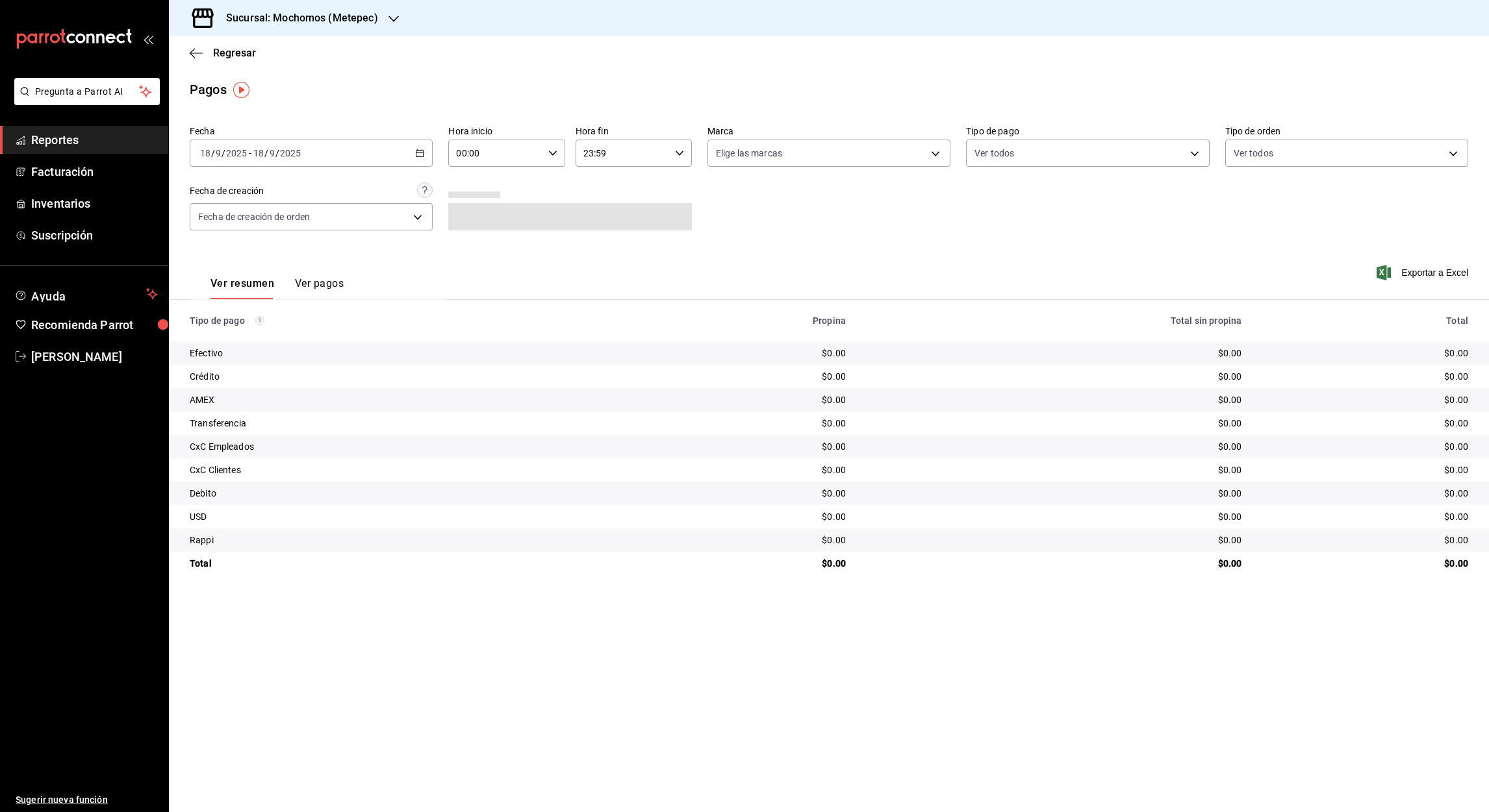
click at [419, 155] on icon "button" at bounding box center [419, 153] width 9 height 9
click at [236, 340] on span "Rango de fechas" at bounding box center [251, 339] width 100 height 14
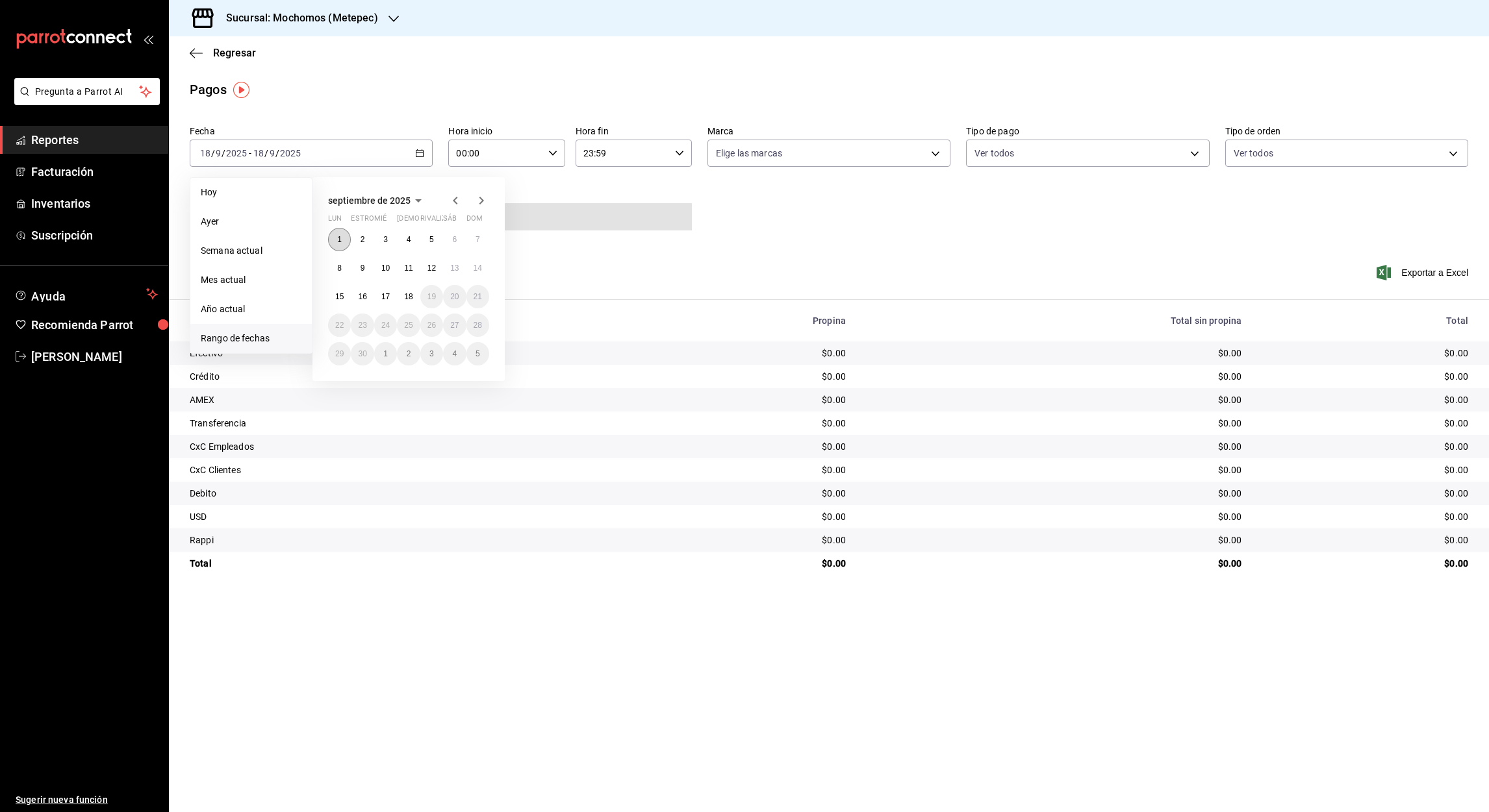
click at [337, 245] on button "1" at bounding box center [339, 240] width 23 height 24
click at [414, 296] on button "18" at bounding box center [408, 296] width 23 height 24
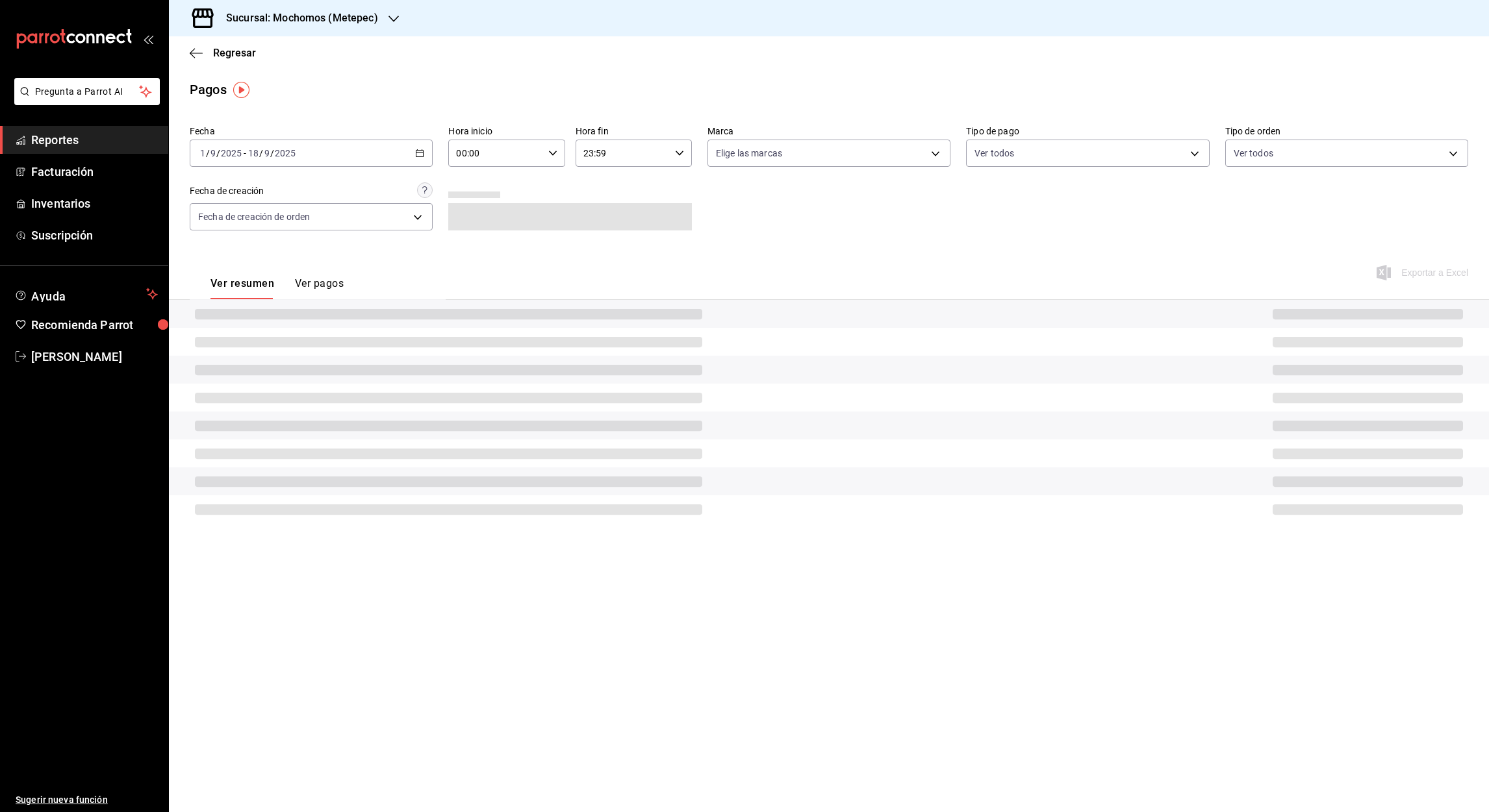
click at [461, 161] on input "00:00" at bounding box center [495, 154] width 94 height 26
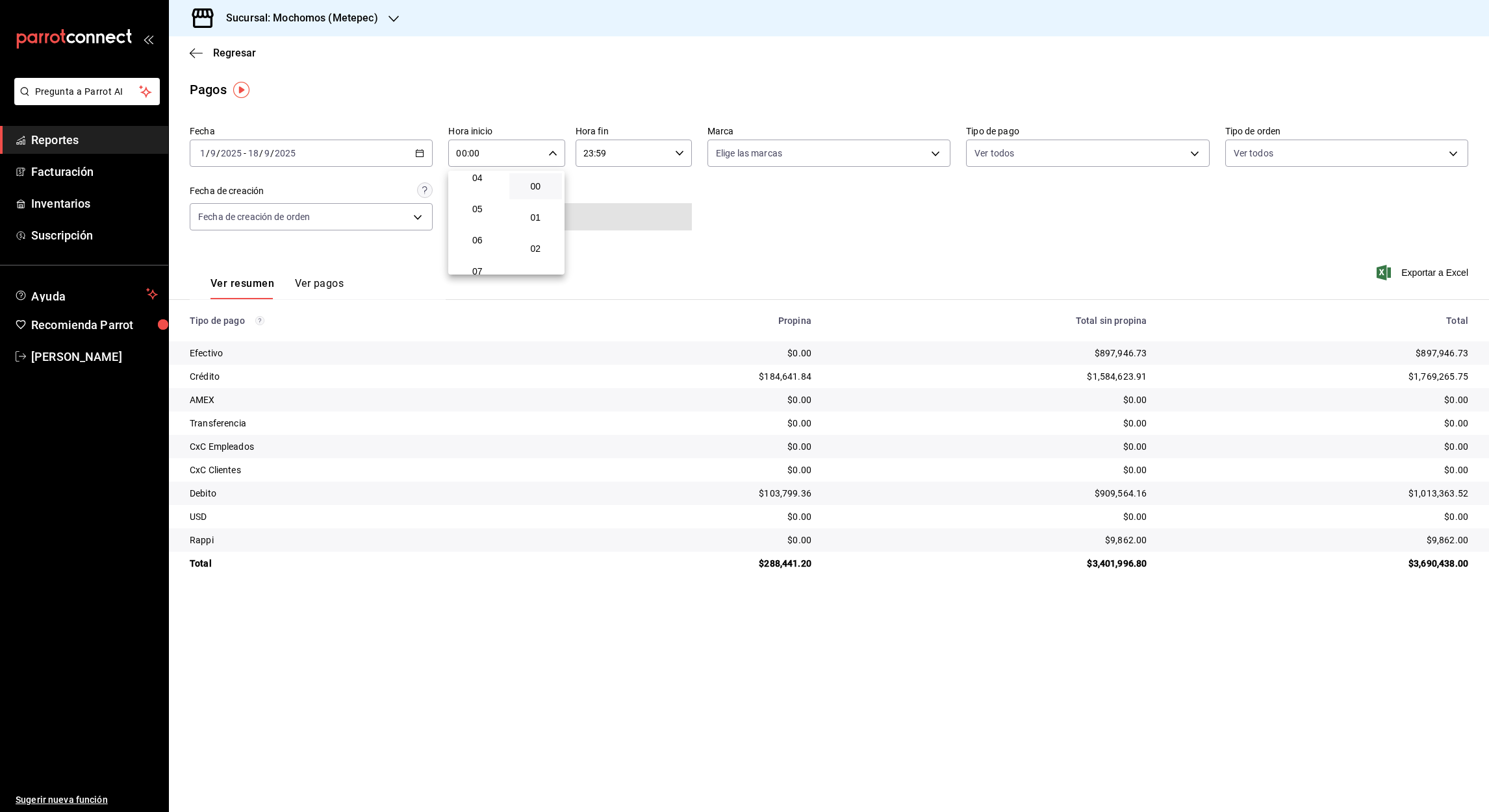
scroll to position [136, 0]
click at [478, 203] on span "05" at bounding box center [477, 207] width 37 height 10
type input "05:00"
click at [589, 152] on div at bounding box center [744, 406] width 1489 height 812
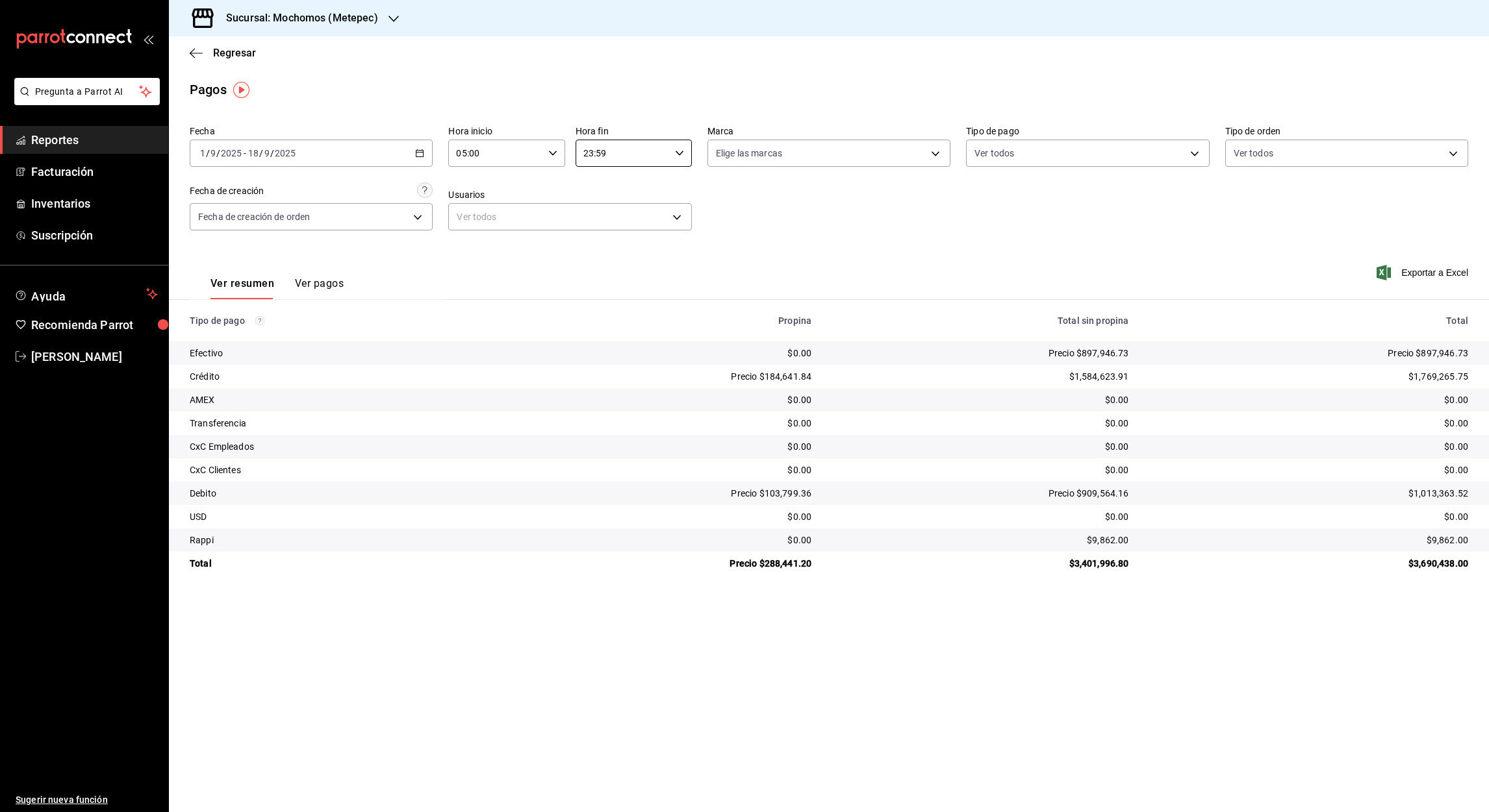
click at [589, 152] on input "23:59" at bounding box center [622, 154] width 94 height 26
click at [619, 208] on span "05" at bounding box center [604, 207] width 37 height 10
click at [598, 151] on div at bounding box center [744, 406] width 1489 height 812
click at [598, 151] on input "05:59" at bounding box center [622, 154] width 94 height 26
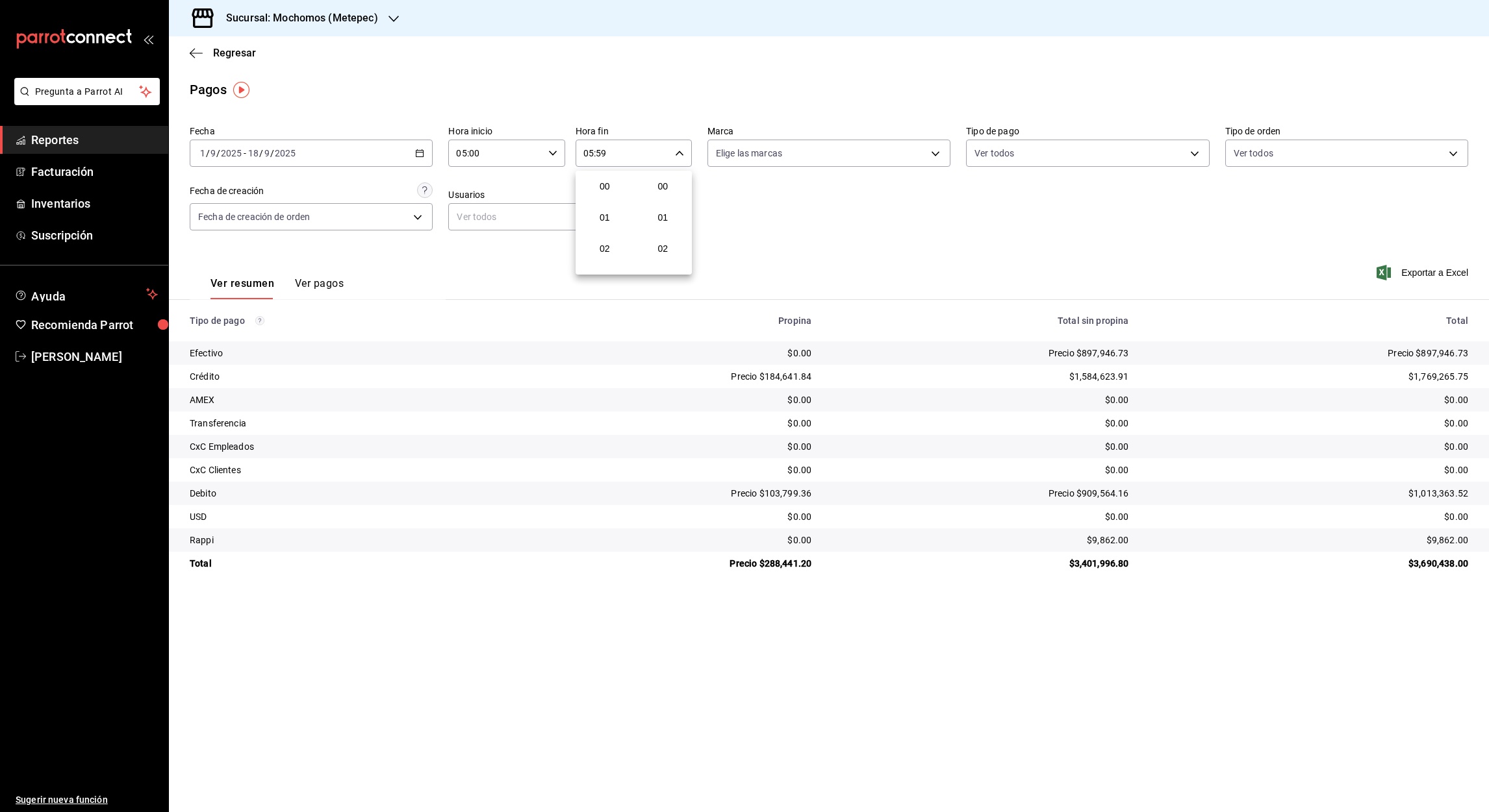
scroll to position [1750, 0]
click at [675, 208] on span "57" at bounding box center [663, 213] width 37 height 10
click at [601, 153] on div at bounding box center [744, 406] width 1489 height 812
click at [601, 153] on input "05:57" at bounding box center [622, 154] width 94 height 26
click at [661, 182] on span "00" at bounding box center [663, 187] width 37 height 10
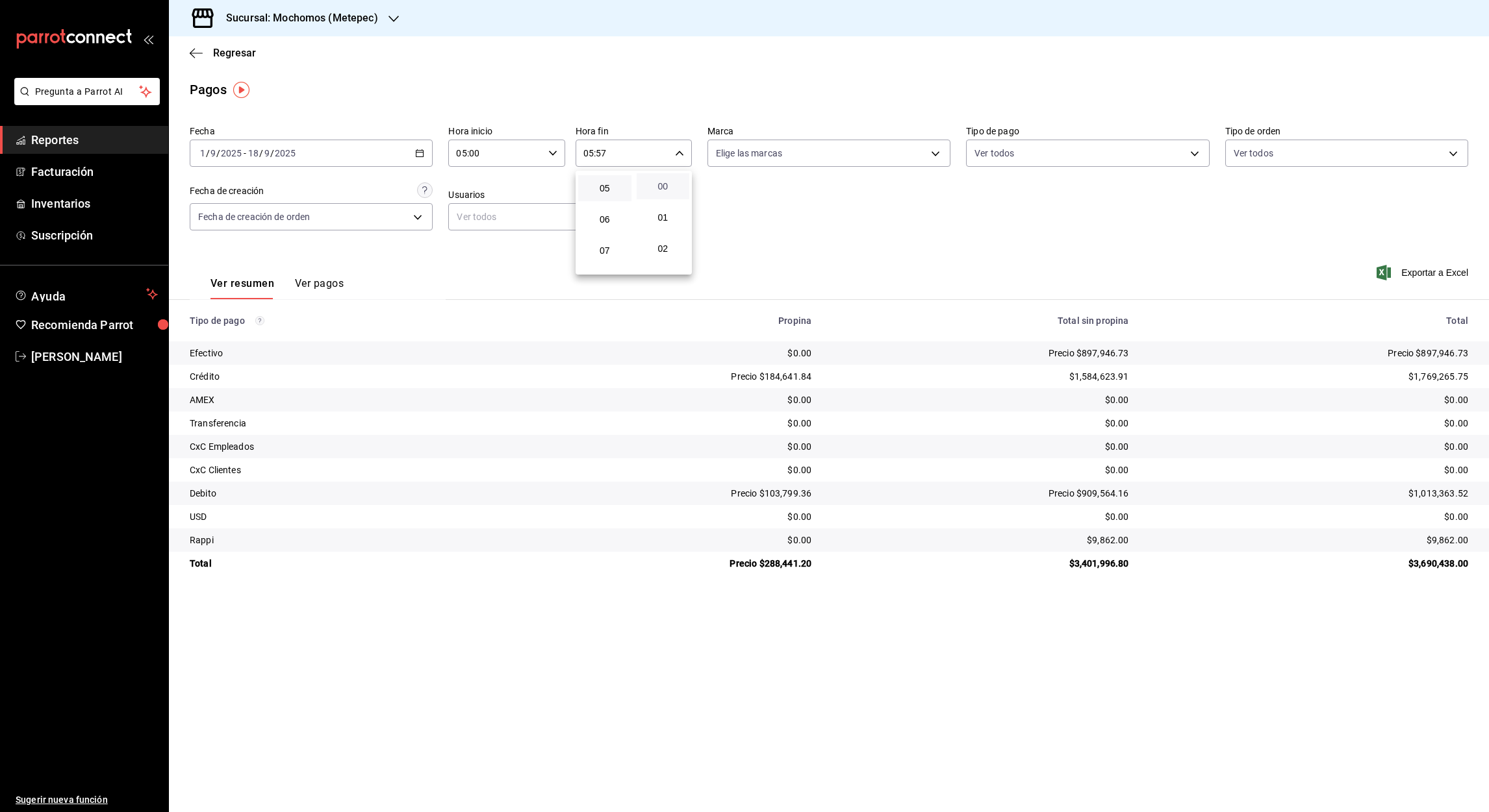
type input "05:00"
drag, startPoint x: 1439, startPoint y: 270, endPoint x: 1440, endPoint y: 276, distance: 6.1
click at [1440, 276] on div at bounding box center [744, 406] width 1489 height 812
click at [1440, 276] on font "Exportar a Excel" at bounding box center [1434, 273] width 67 height 10
click at [1415, 269] on font "Exportar a Excel" at bounding box center [1434, 273] width 67 height 10
